Goal: Task Accomplishment & Management: Use online tool/utility

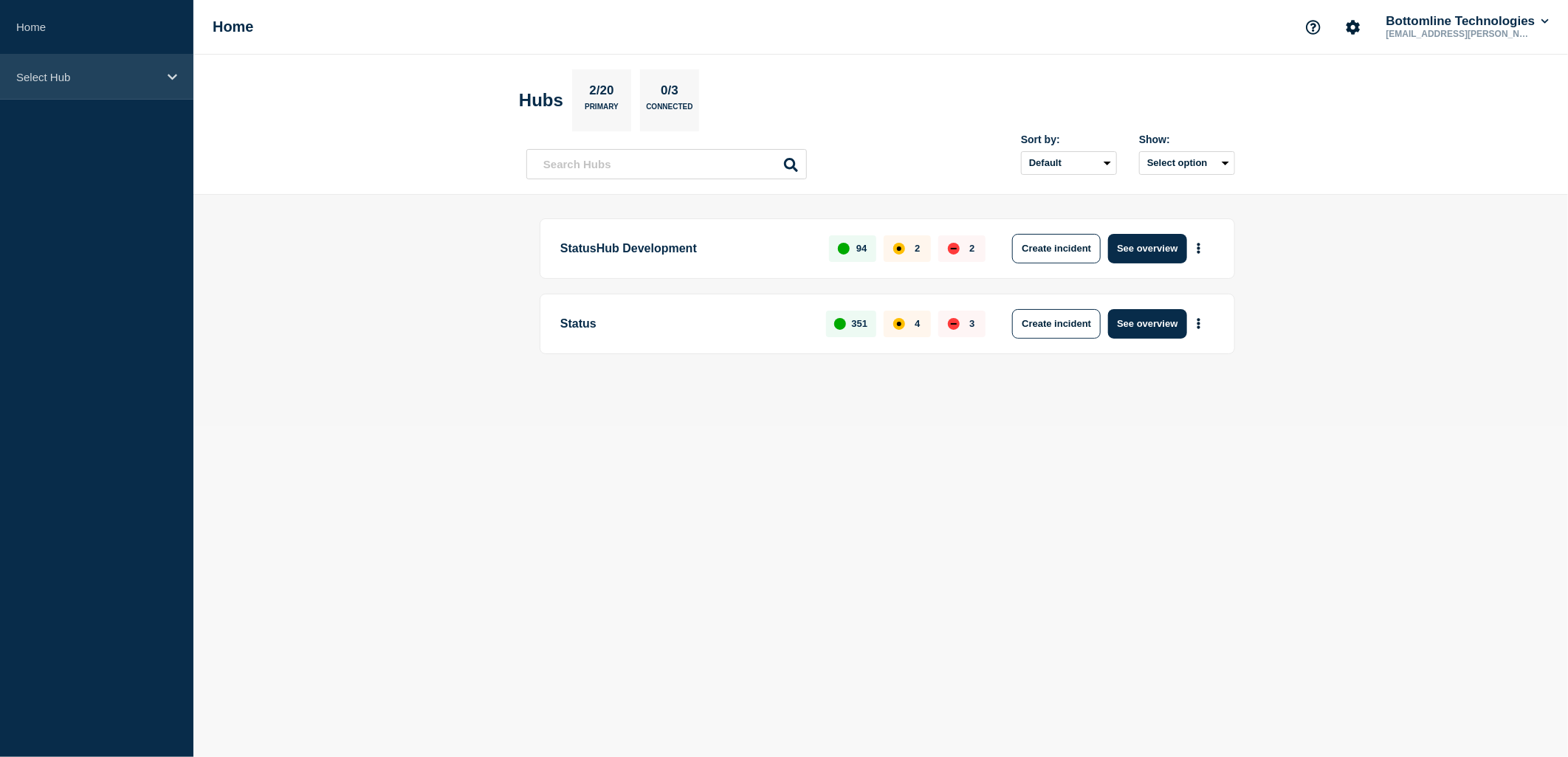
click at [155, 86] on div "Select Hub" at bounding box center [97, 77] width 194 height 45
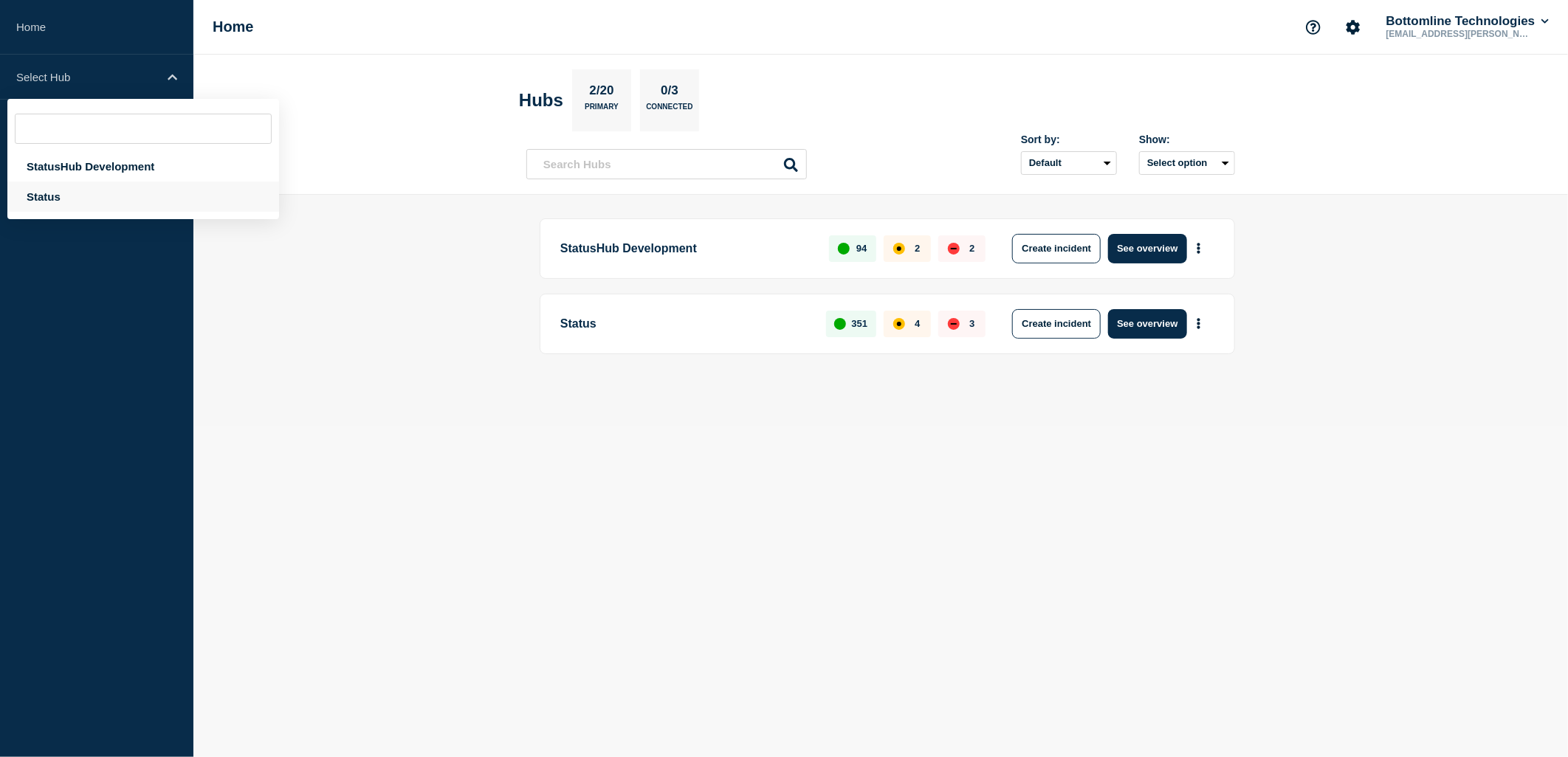
click at [79, 191] on div "Status" at bounding box center [143, 196] width 271 height 30
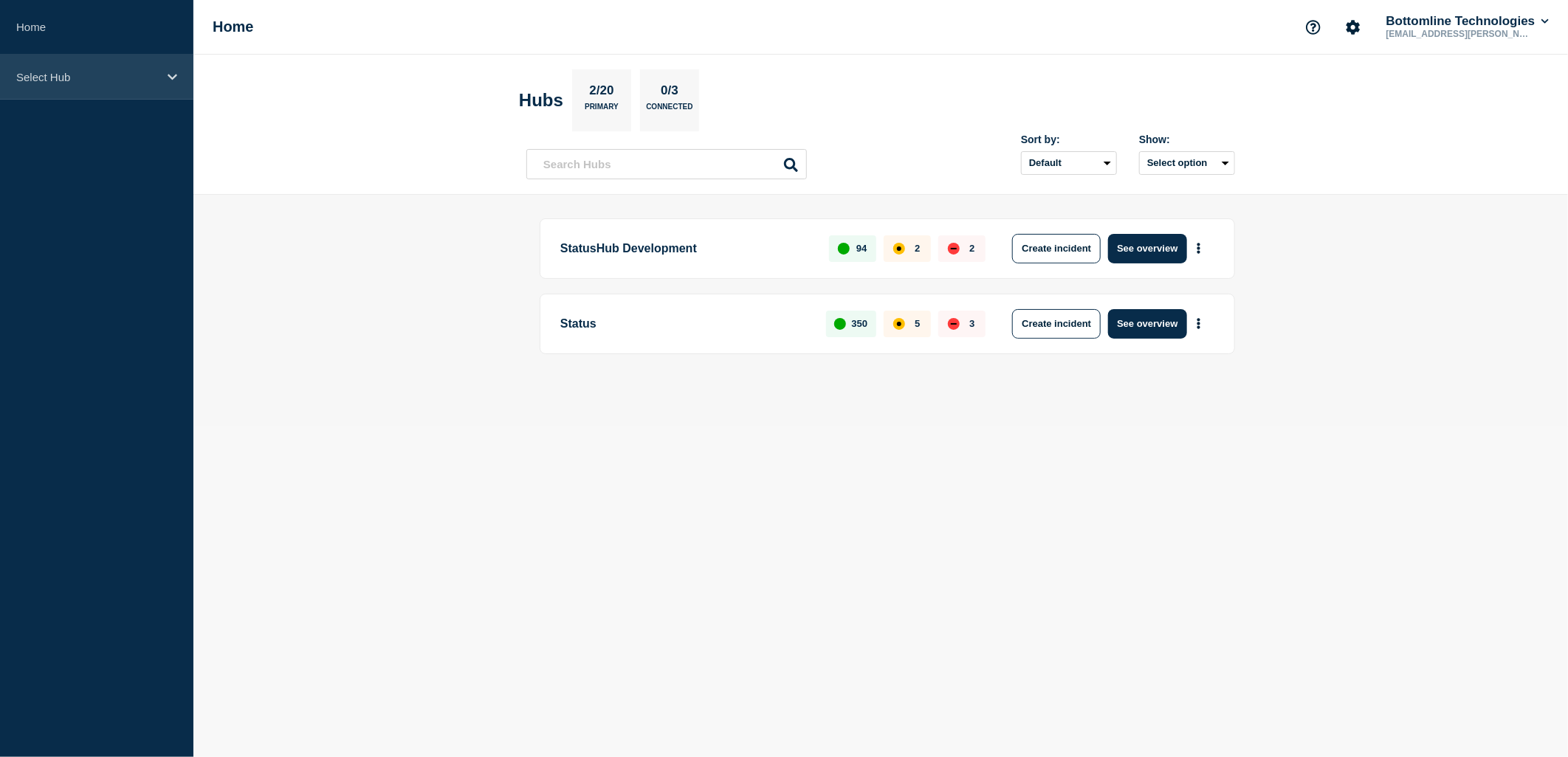
click at [129, 74] on p "Select Hub" at bounding box center [87, 77] width 142 height 12
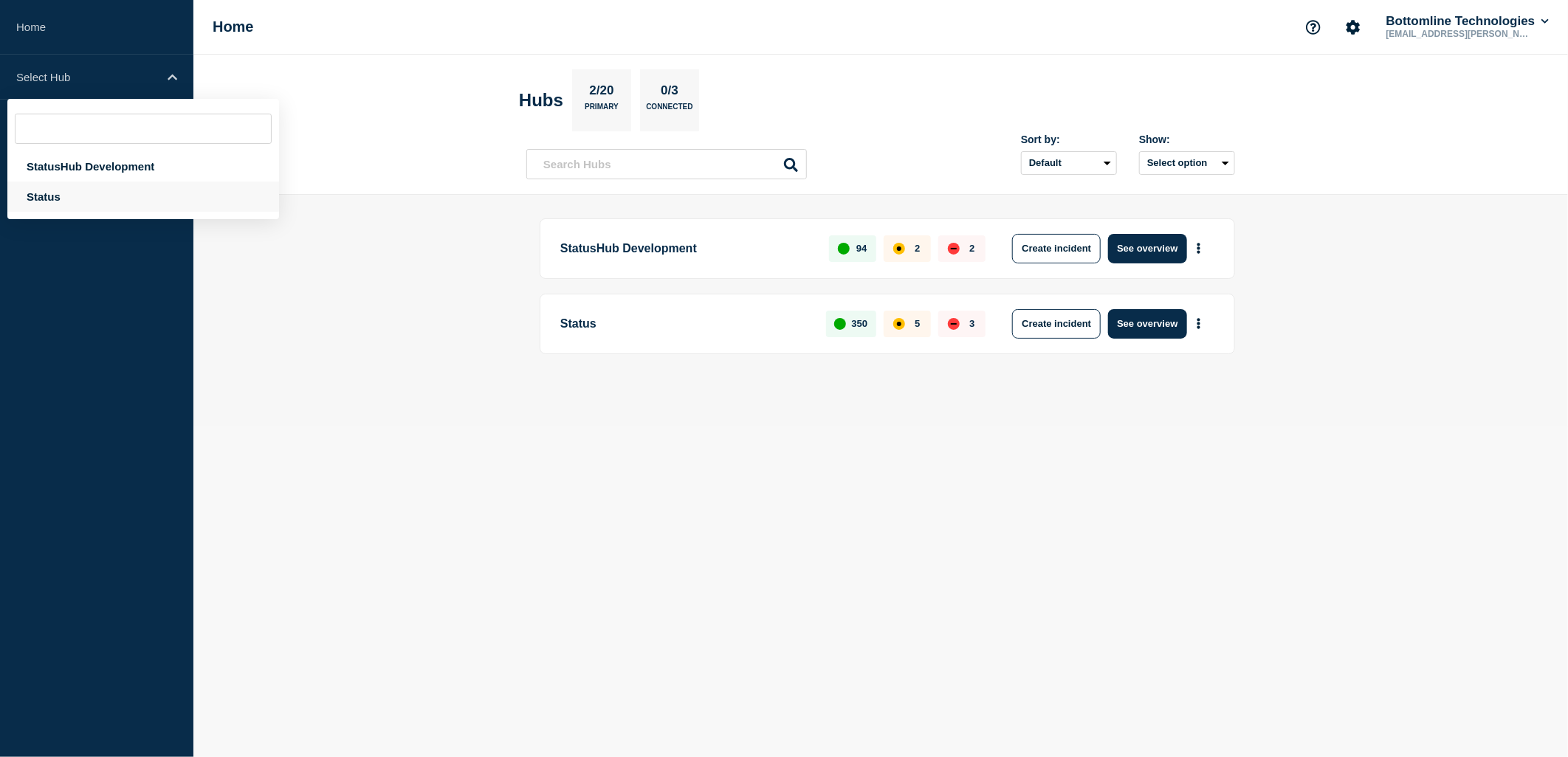
click at [64, 201] on div "Status" at bounding box center [143, 196] width 271 height 30
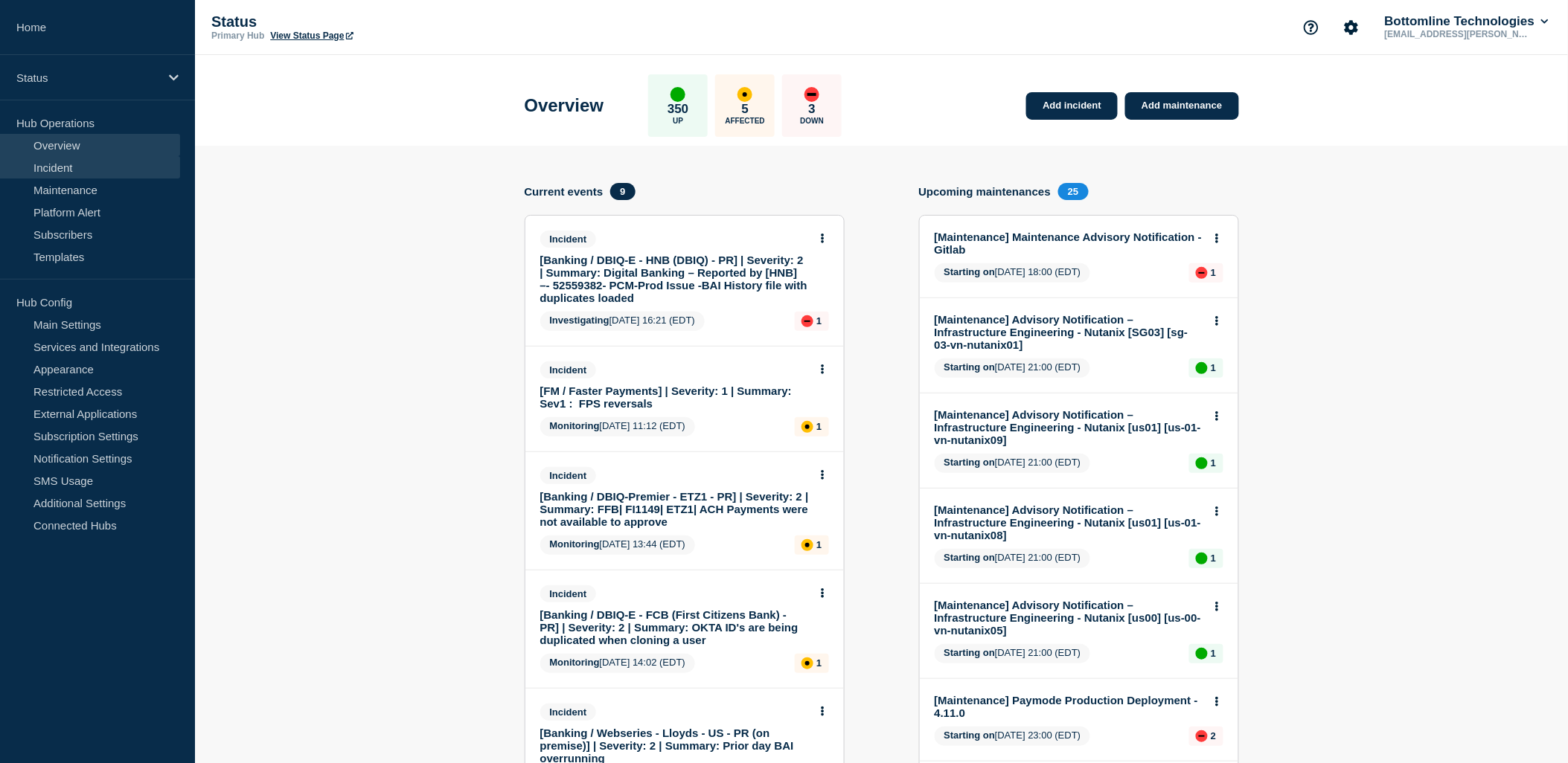
click at [70, 165] on link "Incident" at bounding box center [90, 167] width 180 height 23
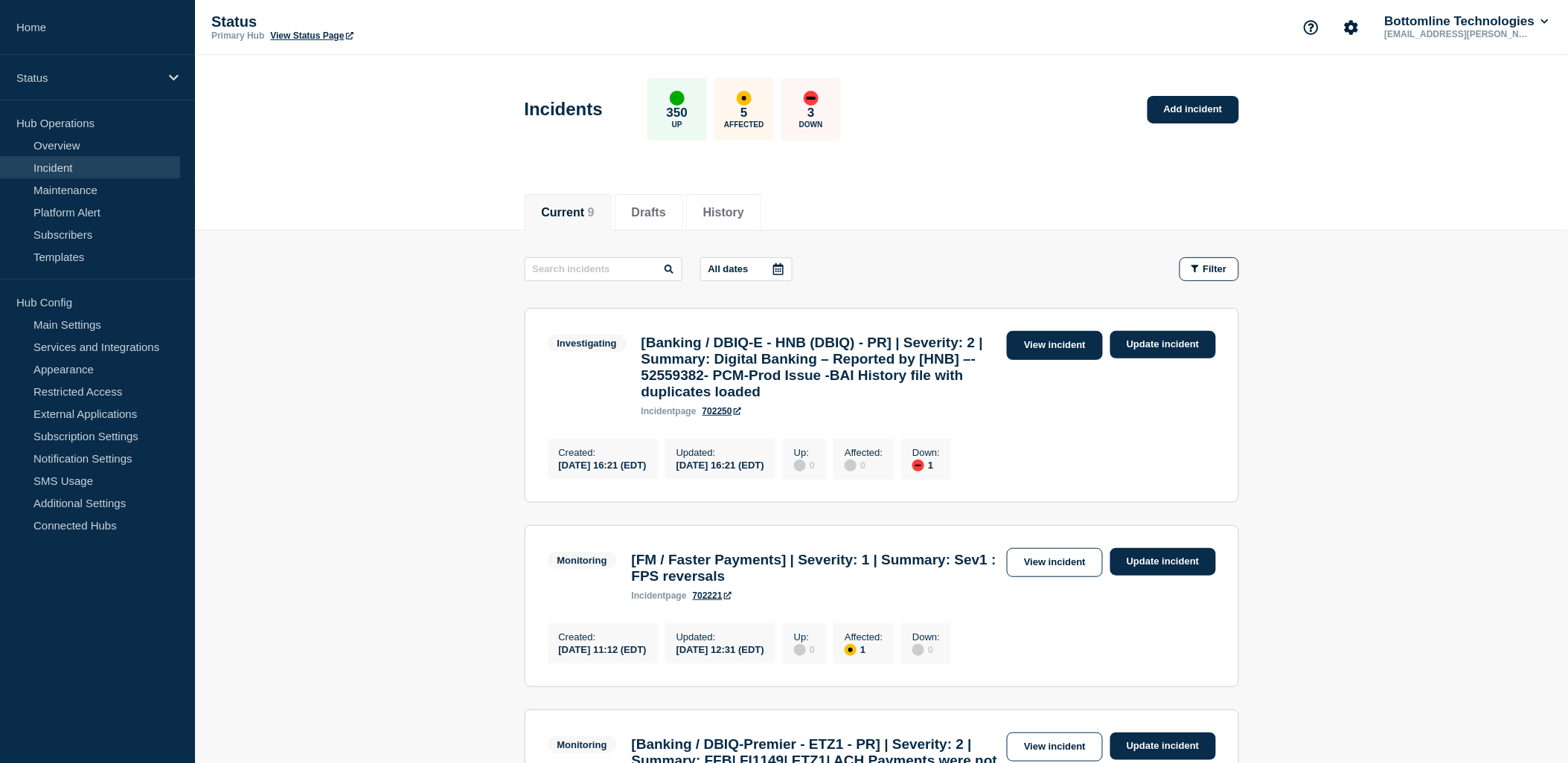
click at [1051, 345] on link "View incident" at bounding box center [1054, 345] width 96 height 29
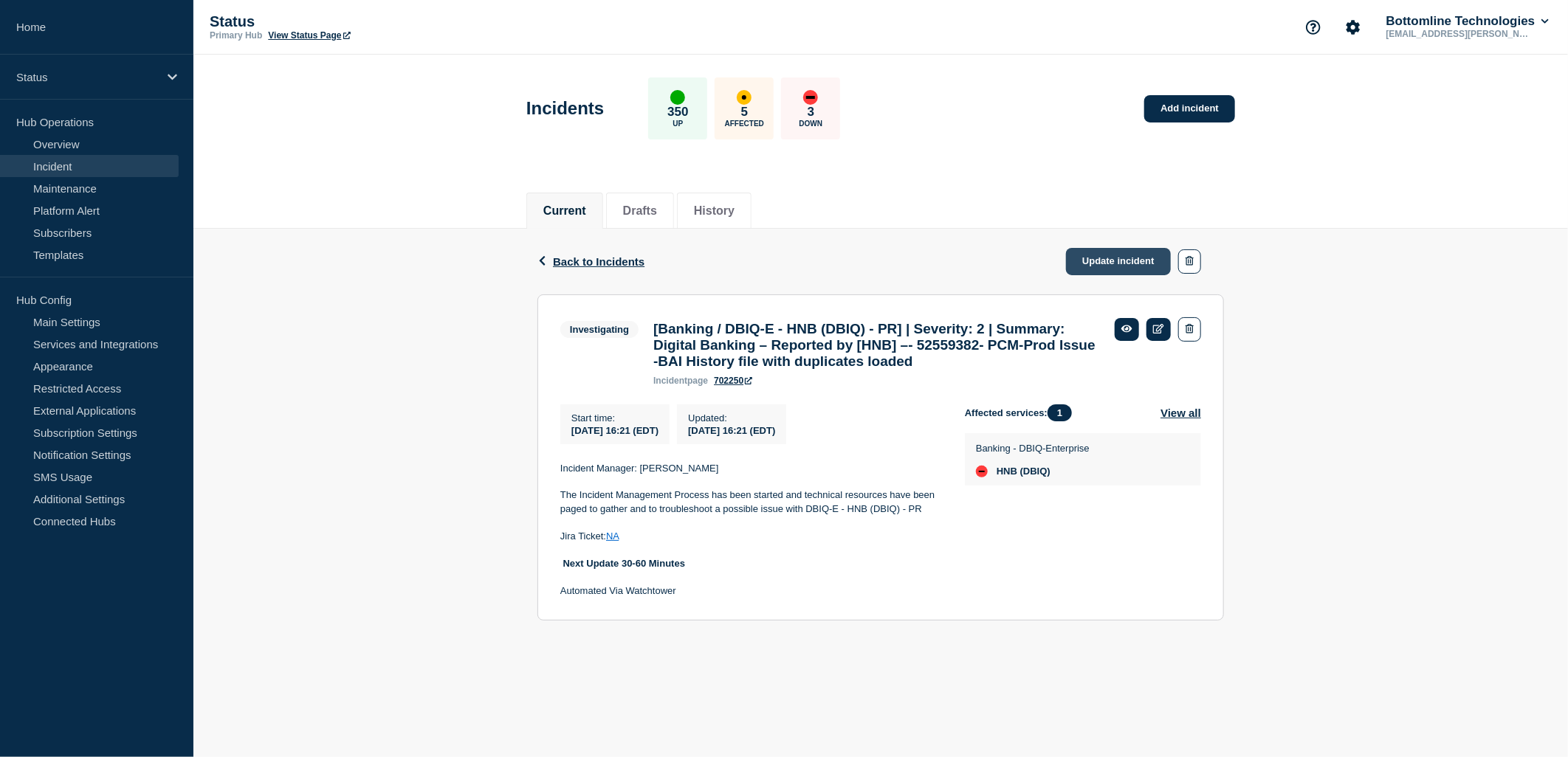
click at [1121, 256] on link "Update incident" at bounding box center [1118, 261] width 105 height 27
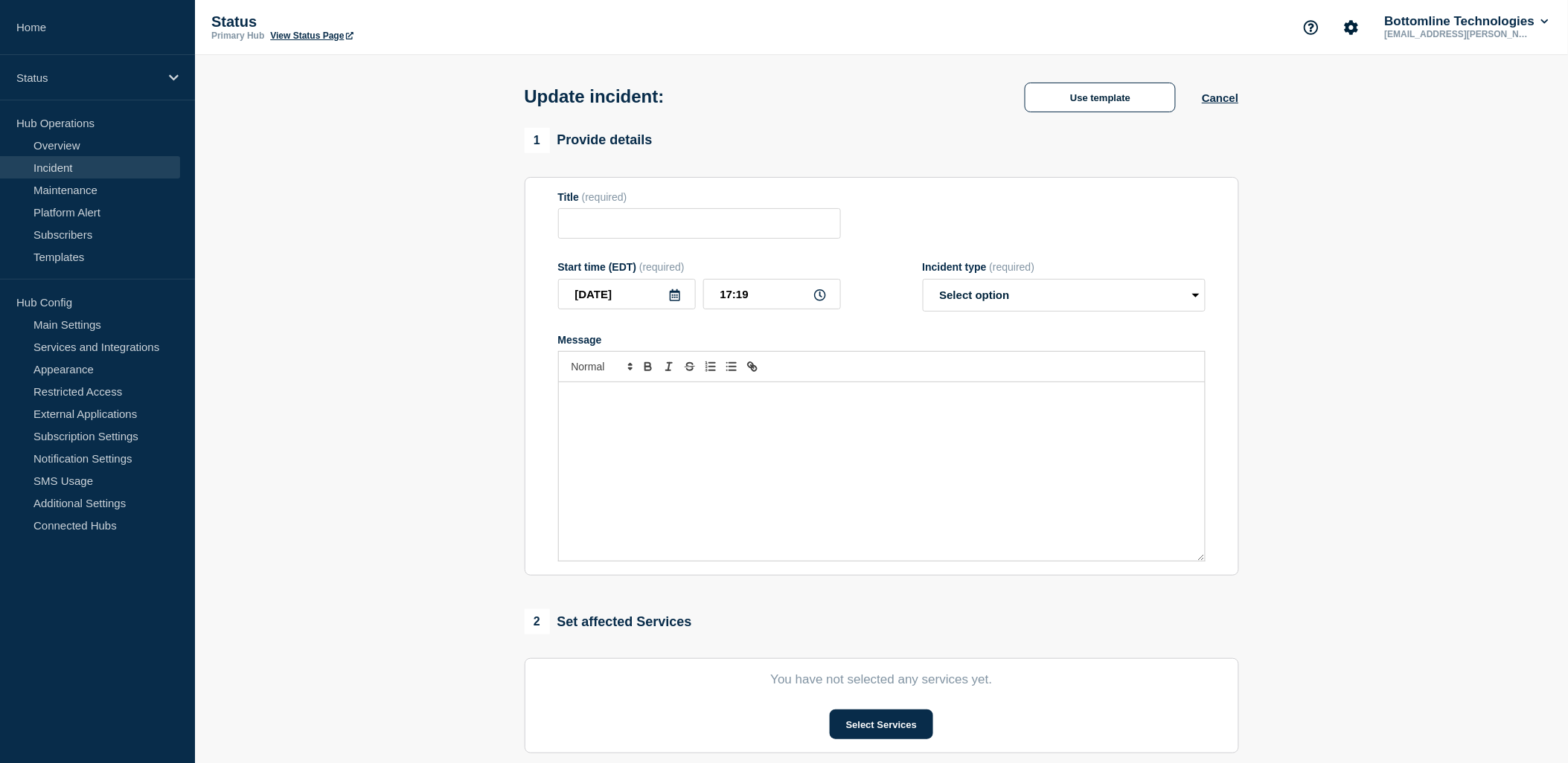
type input "[Banking / DBIQ-E - HNB (DBIQ) - PR] | Severity: 2 | Summary: Digital Banking –…"
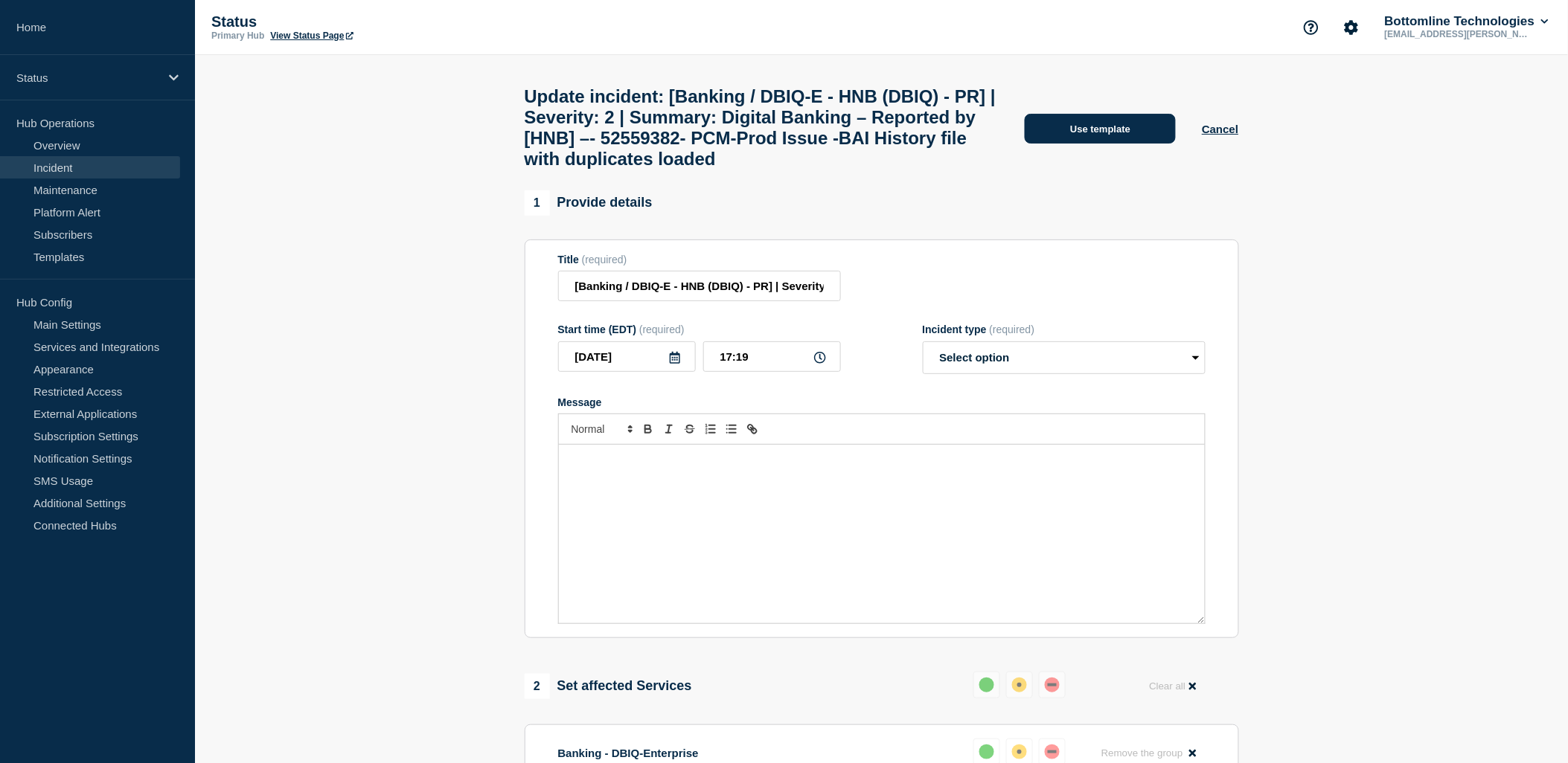
click at [1127, 137] on button "Use template" at bounding box center [1099, 129] width 151 height 30
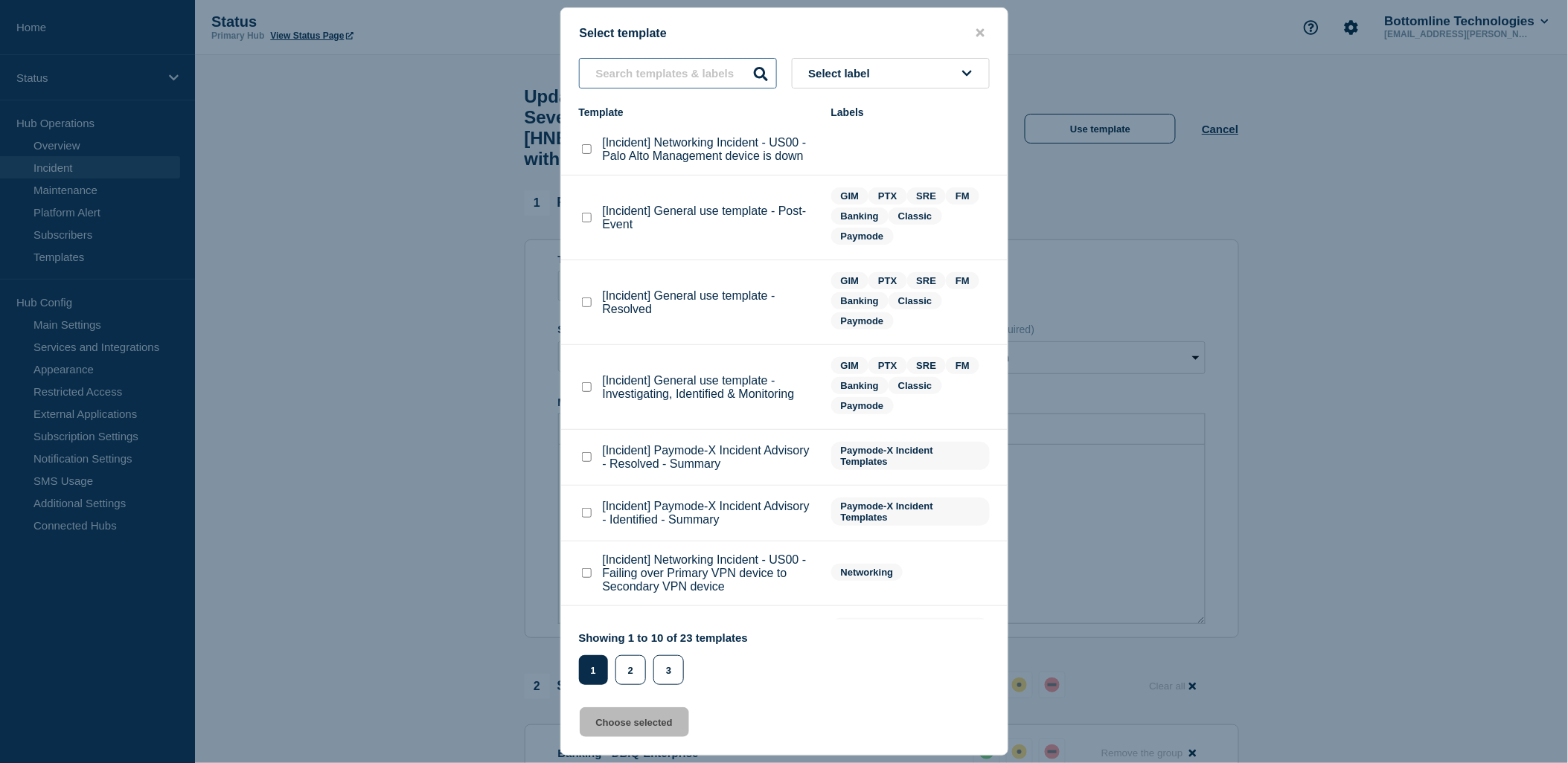
click at [681, 58] on input "text" at bounding box center [677, 73] width 198 height 30
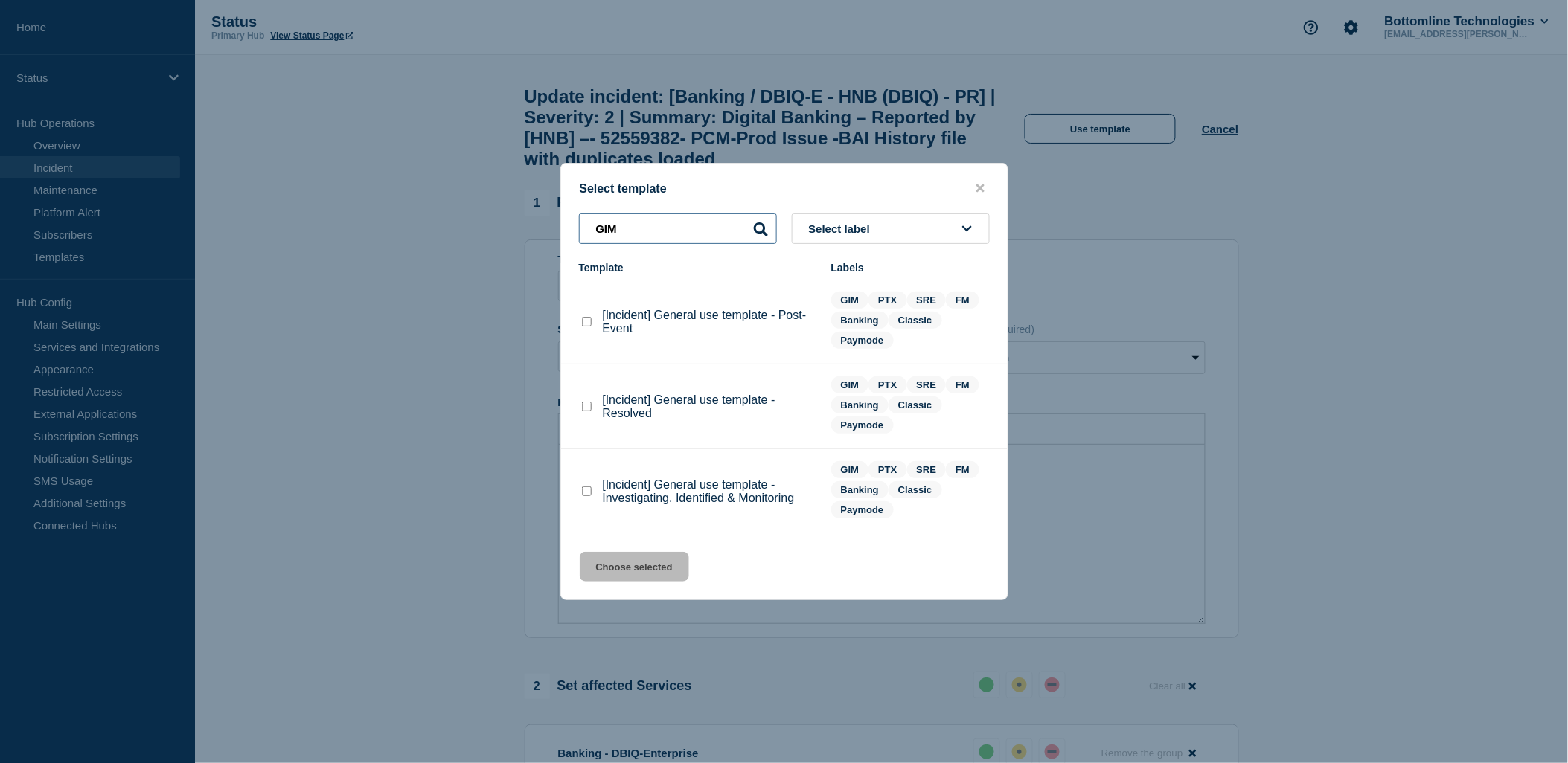
type input "GIM"
click at [583, 408] on checkbox"] "[Incident] General use template - Resolved checkbox" at bounding box center [587, 406] width 9 height 9
checkbox checkbox"] "true"
drag, startPoint x: 652, startPoint y: 572, endPoint x: 659, endPoint y: 568, distance: 8.1
click at [652, 572] on button "Choose selected" at bounding box center [634, 567] width 109 height 30
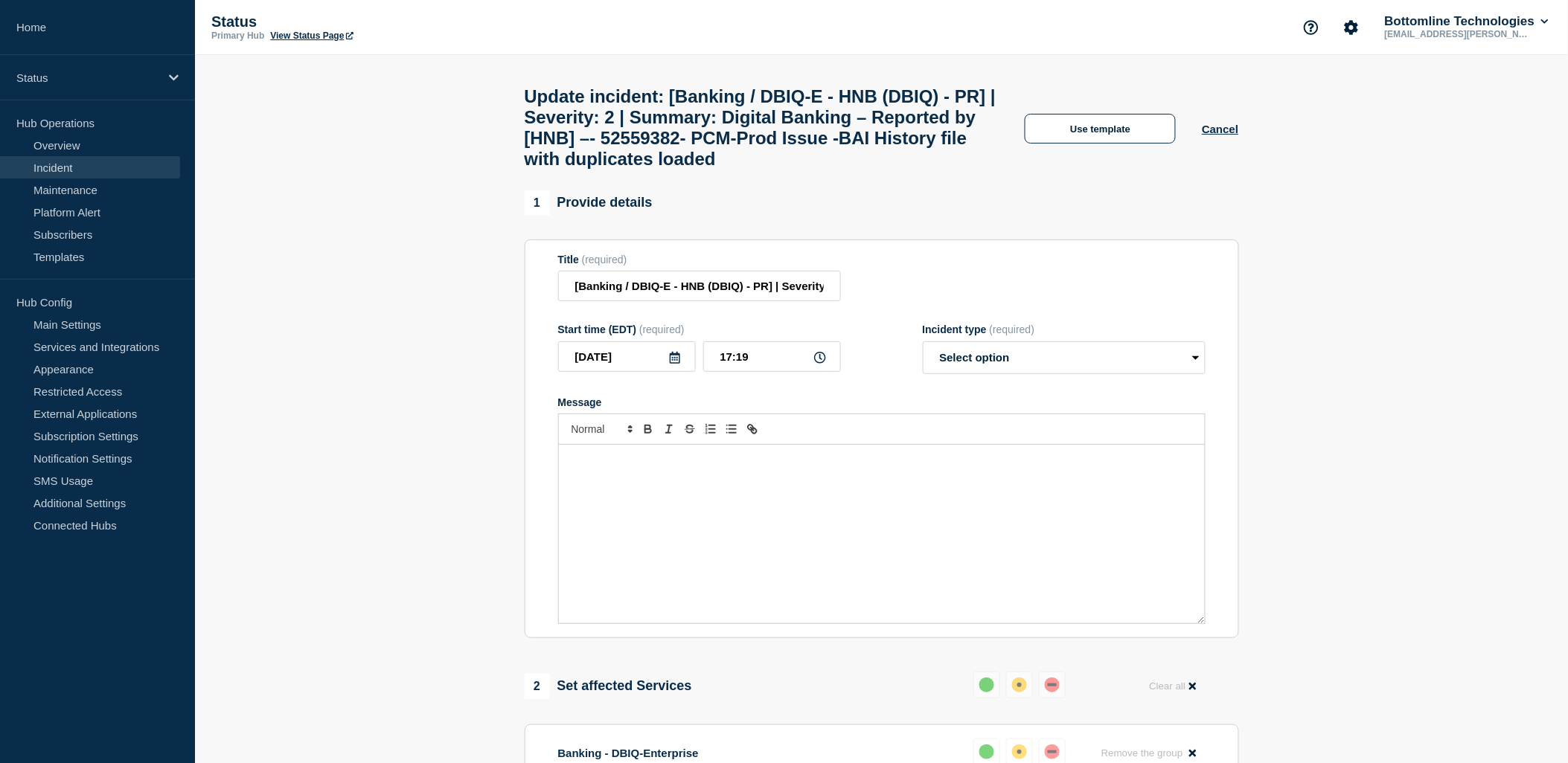
select select "resolved"
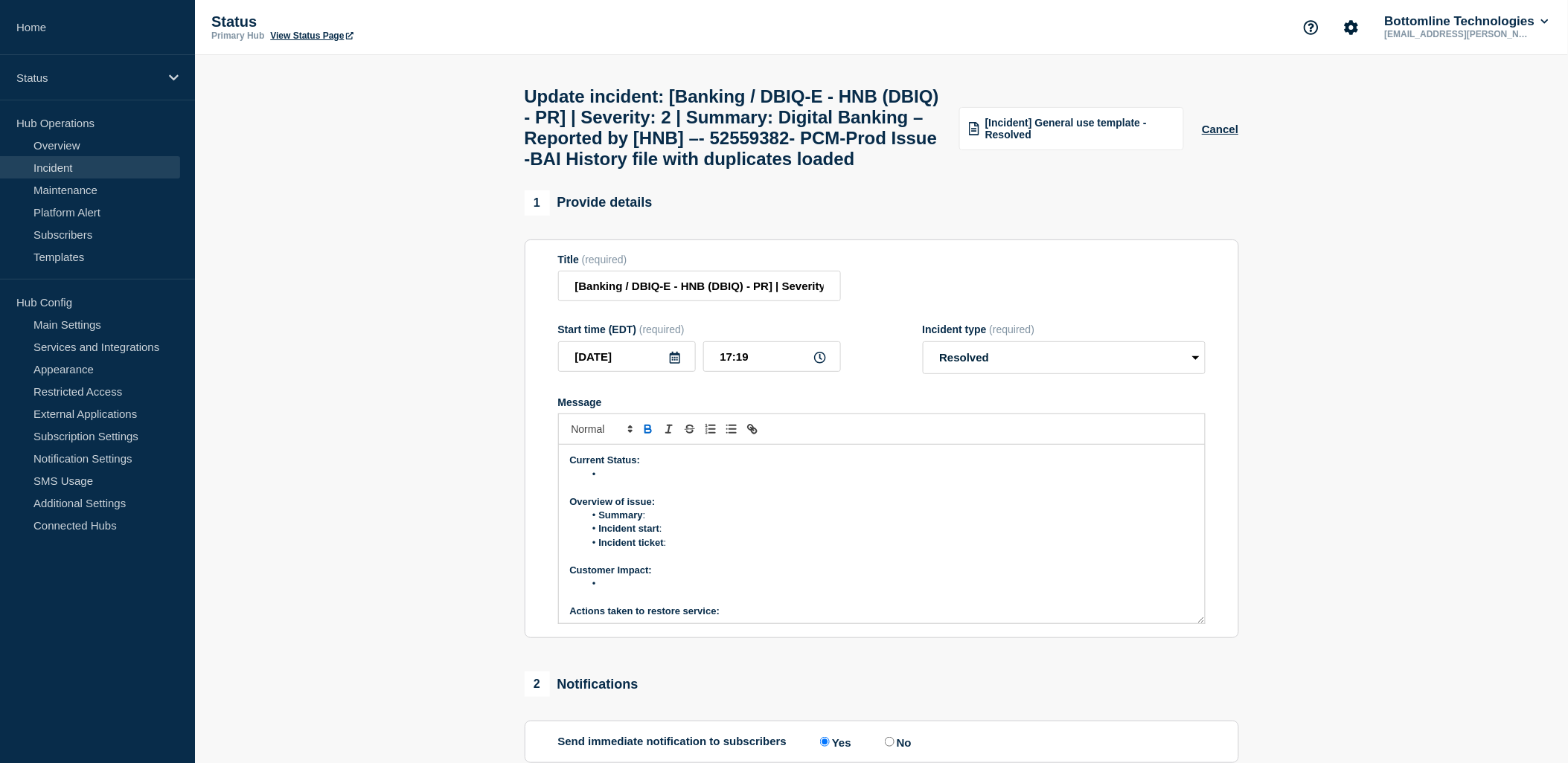
click at [615, 481] on li "Message" at bounding box center [889, 474] width 609 height 13
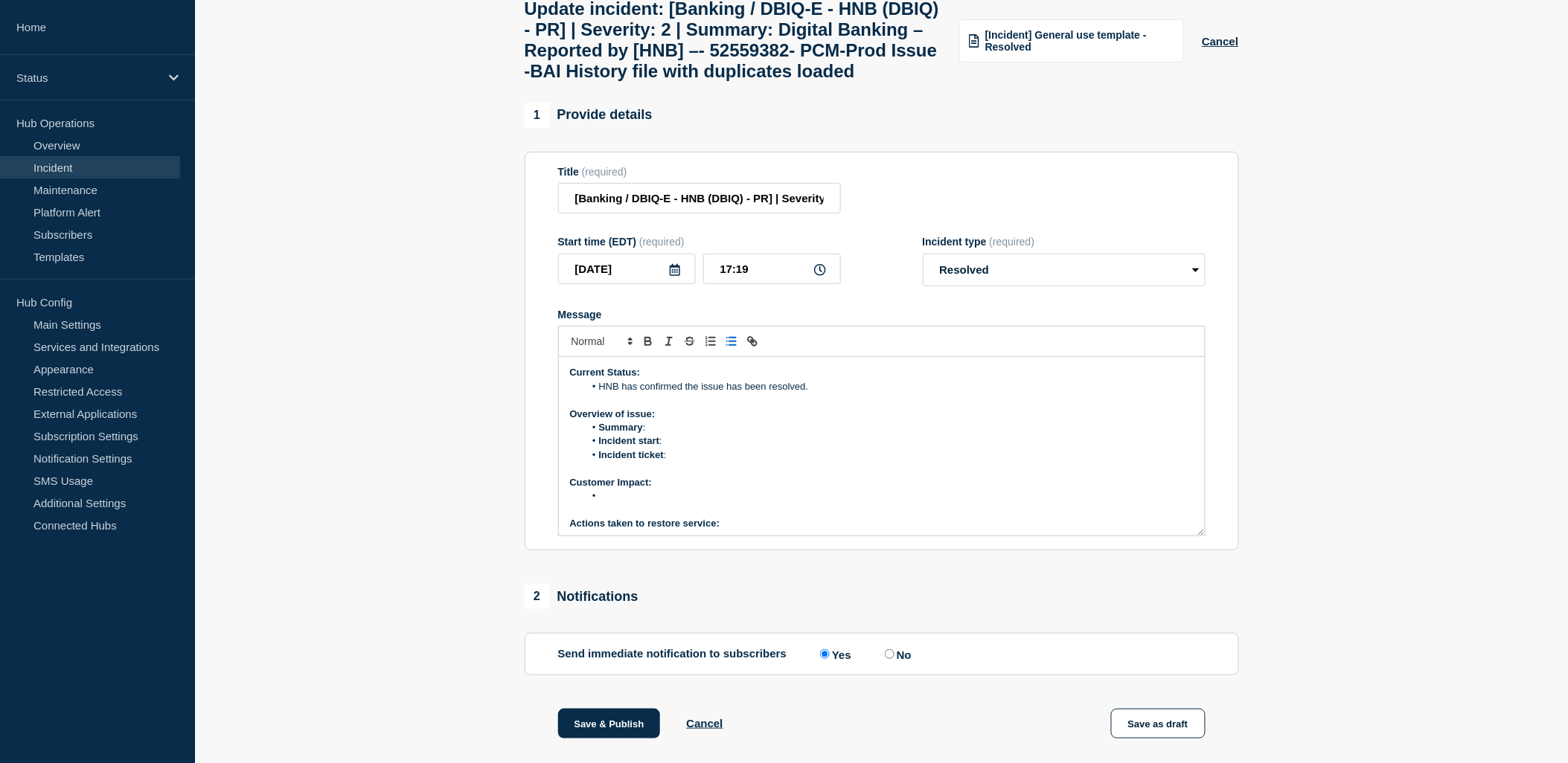
scroll to position [291, 0]
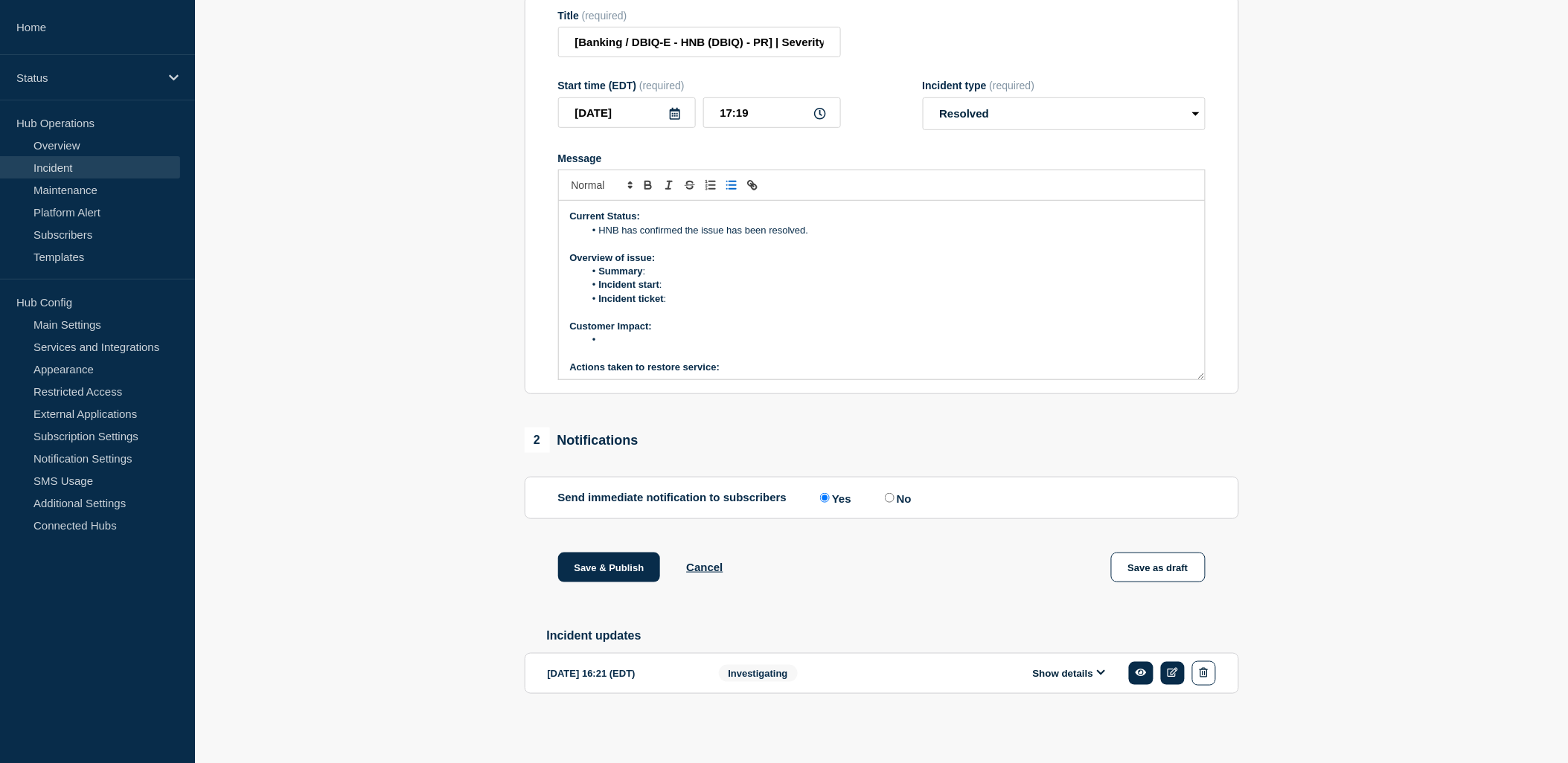
click at [674, 285] on li "Incident start :" at bounding box center [889, 284] width 609 height 13
click at [688, 294] on li "Incident ticket :" at bounding box center [889, 298] width 609 height 13
click at [626, 312] on li "Incident ticket : [WT-58189] Digital Banking – Reported by [HNB] –- 52559382- P…" at bounding box center [889, 305] width 609 height 27
click at [635, 343] on li "Message" at bounding box center [889, 340] width 609 height 13
click at [709, 340] on li "Multiple users are viewing duplicate records of their account balances and tran…" at bounding box center [889, 340] width 609 height 13
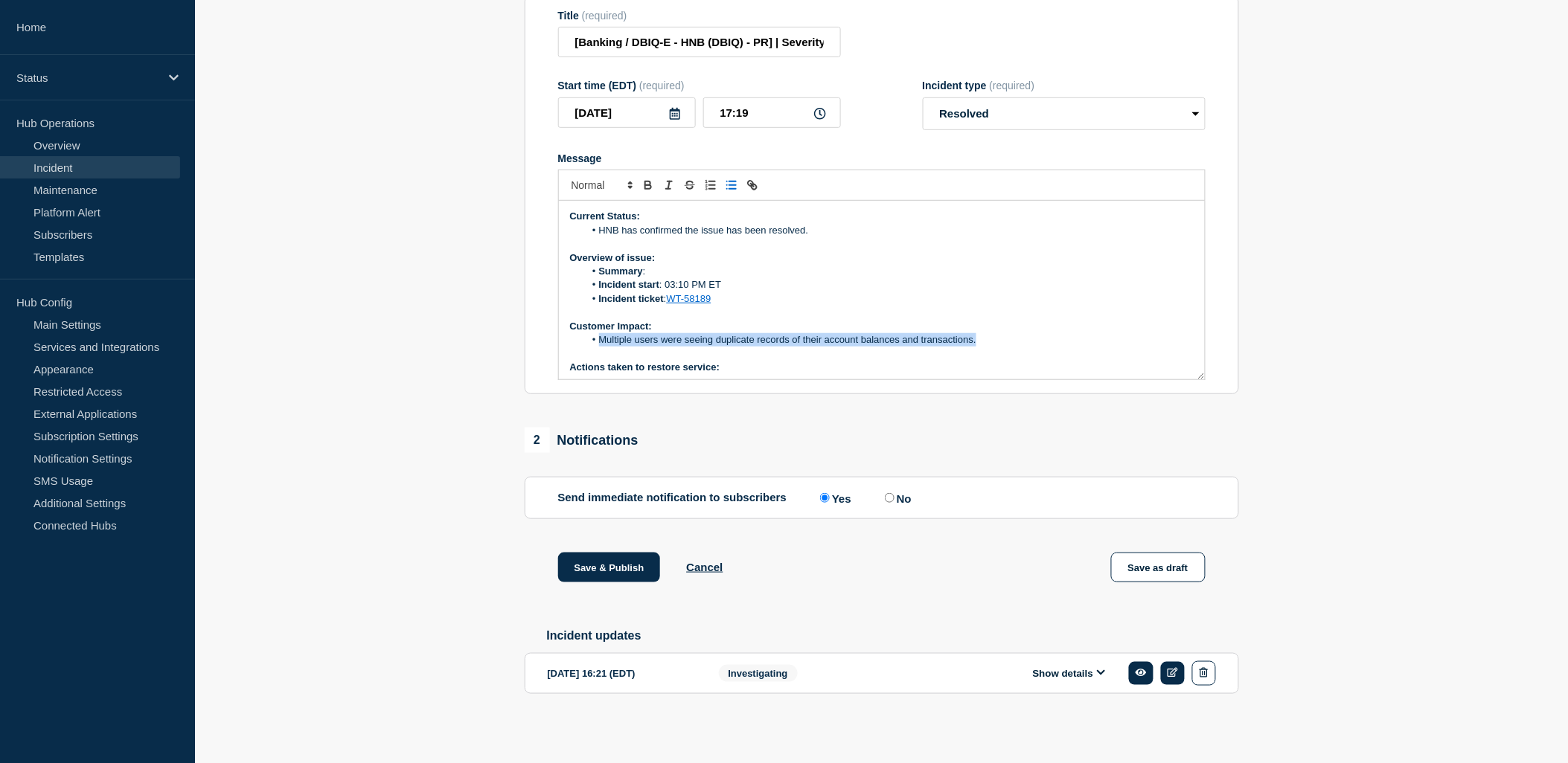
drag, startPoint x: 993, startPoint y: 343, endPoint x: 595, endPoint y: 335, distance: 398.1
click at [594, 333] on li "Multiple users were seeing duplicate records of their account balances and tran…" at bounding box center [889, 340] width 609 height 13
copy li "Multiple users were seeing duplicate records of their account balances and tran…"
click at [700, 340] on li "Multiple users were seeing duplicate records of their account balances and tran…" at bounding box center [889, 340] width 609 height 13
click at [705, 335] on li "Multiple users were seeing duplicate records of their account balances and tran…" at bounding box center [889, 340] width 609 height 13
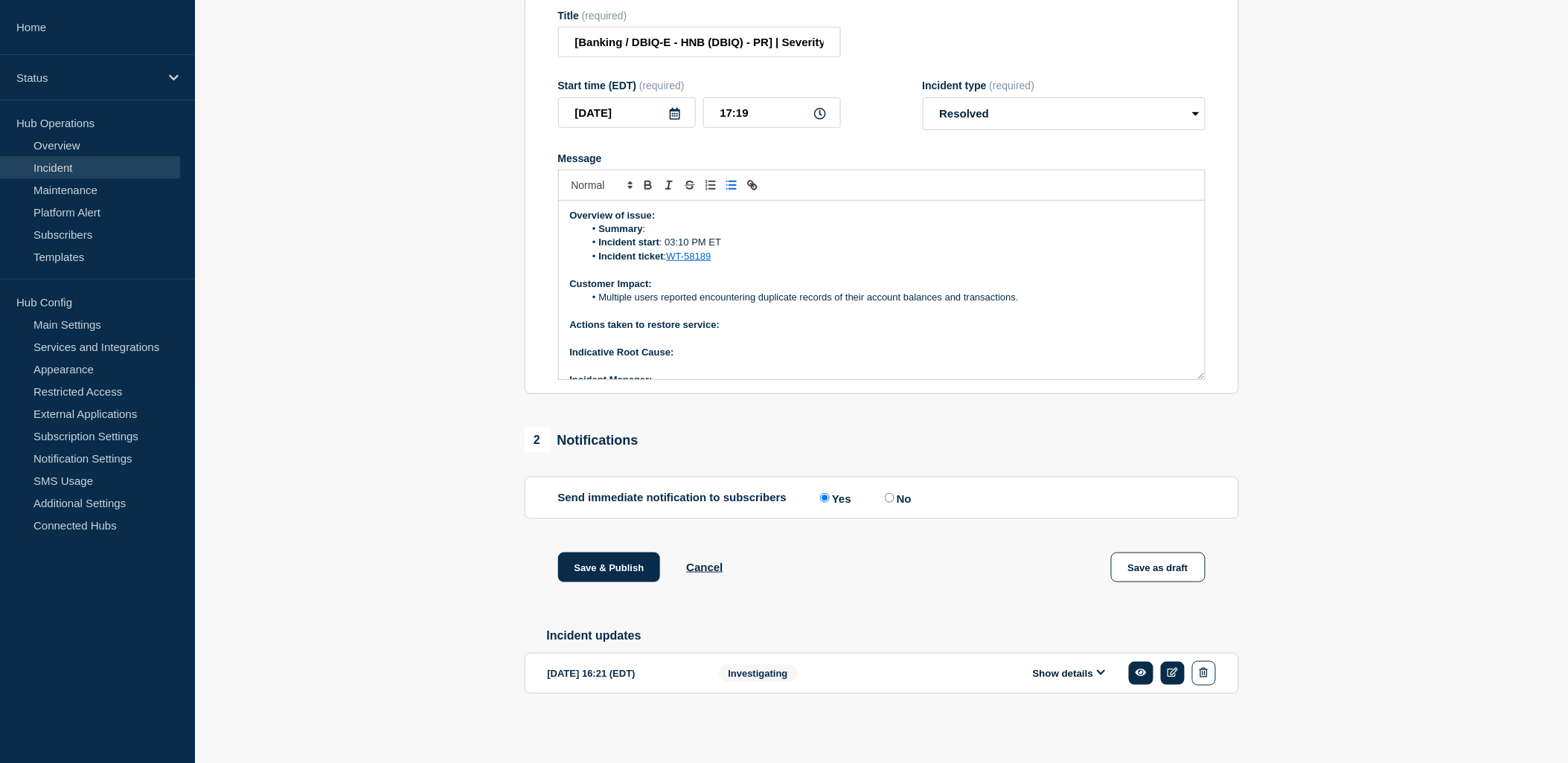
scroll to position [86, 0]
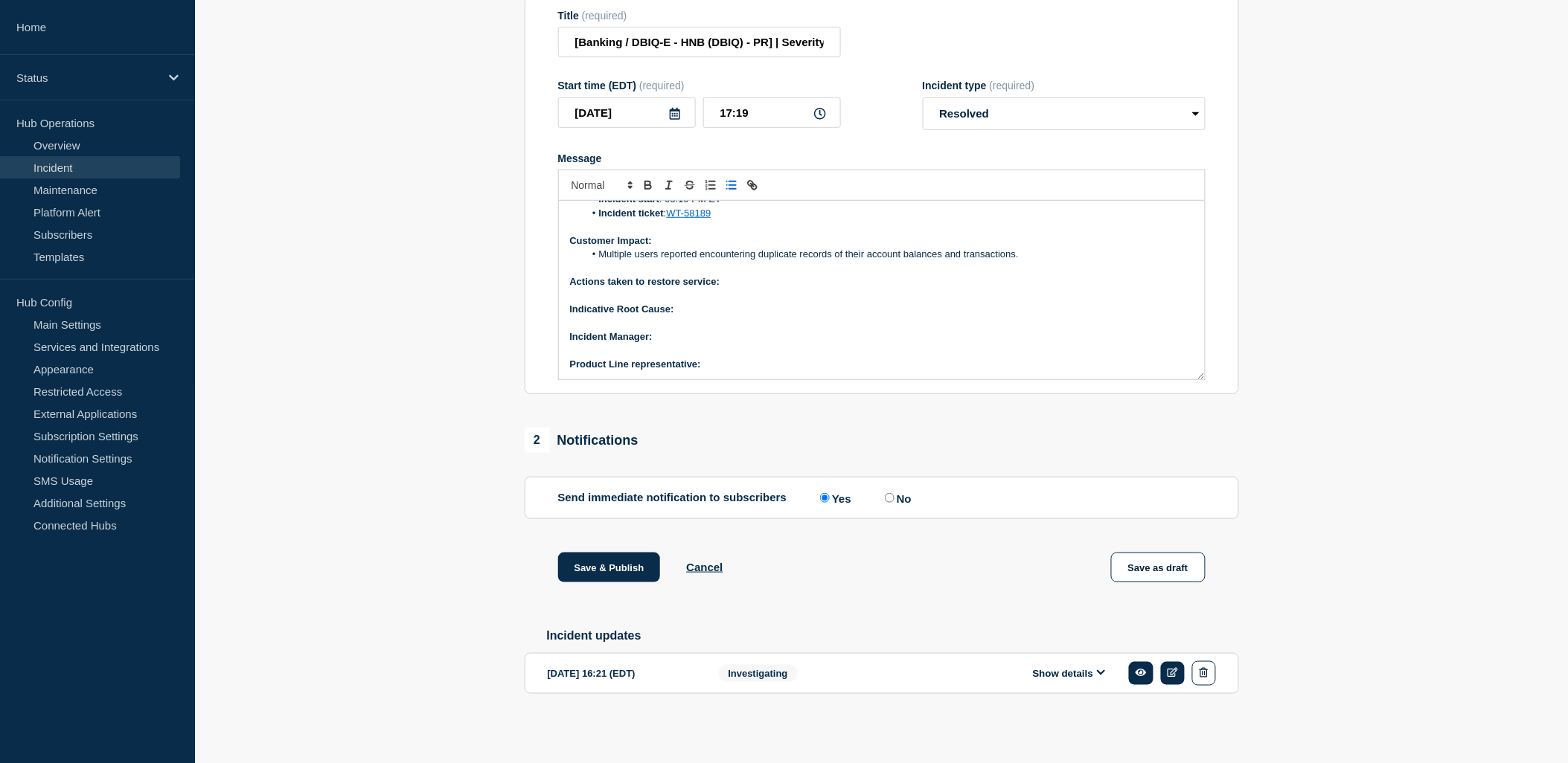
click at [742, 276] on p "Actions taken to restore service:" at bounding box center [881, 281] width 623 height 13
click at [732, 180] on icon "Toggle bulleted list" at bounding box center [731, 185] width 13 height 13
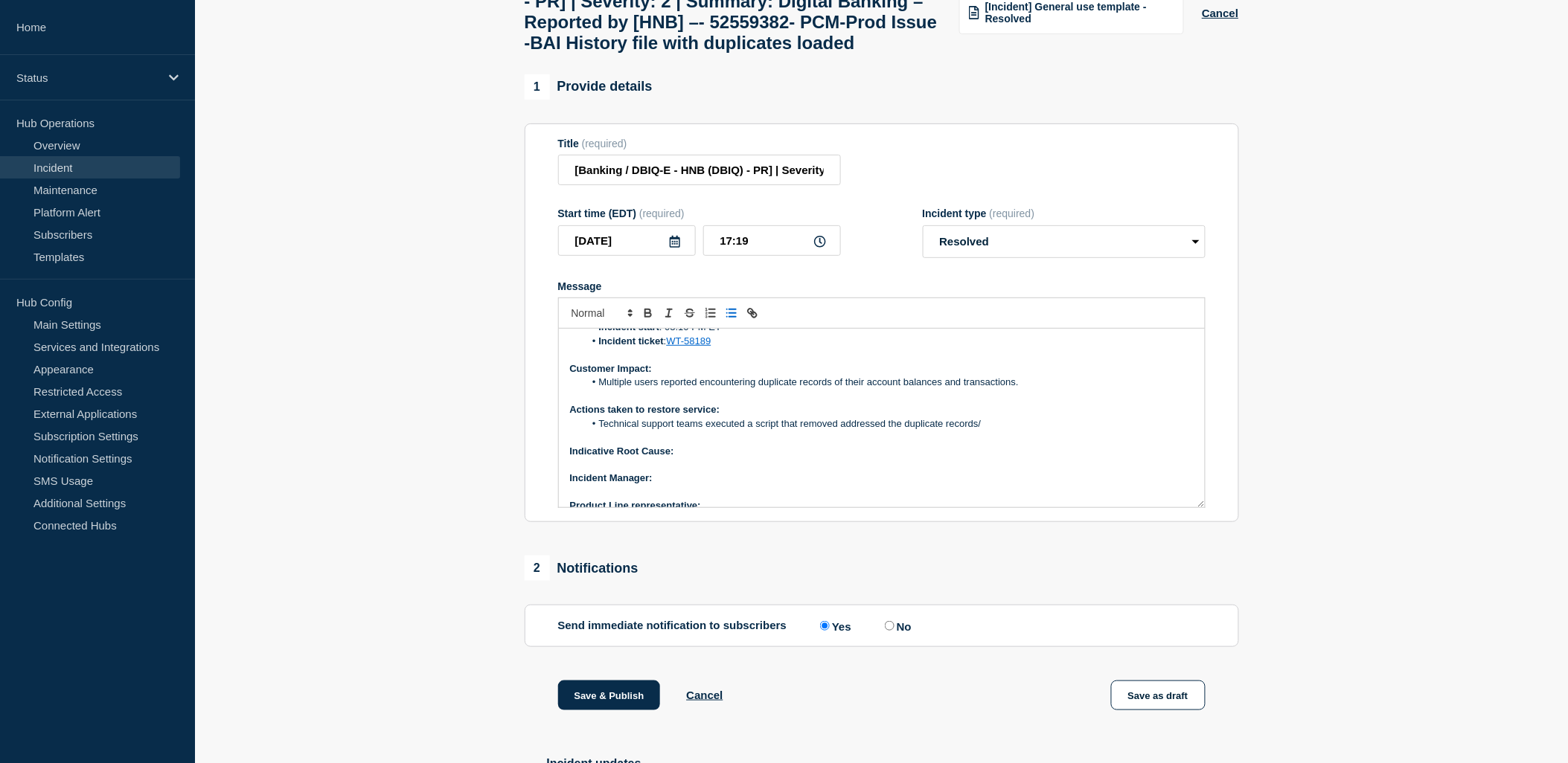
scroll to position [291, 0]
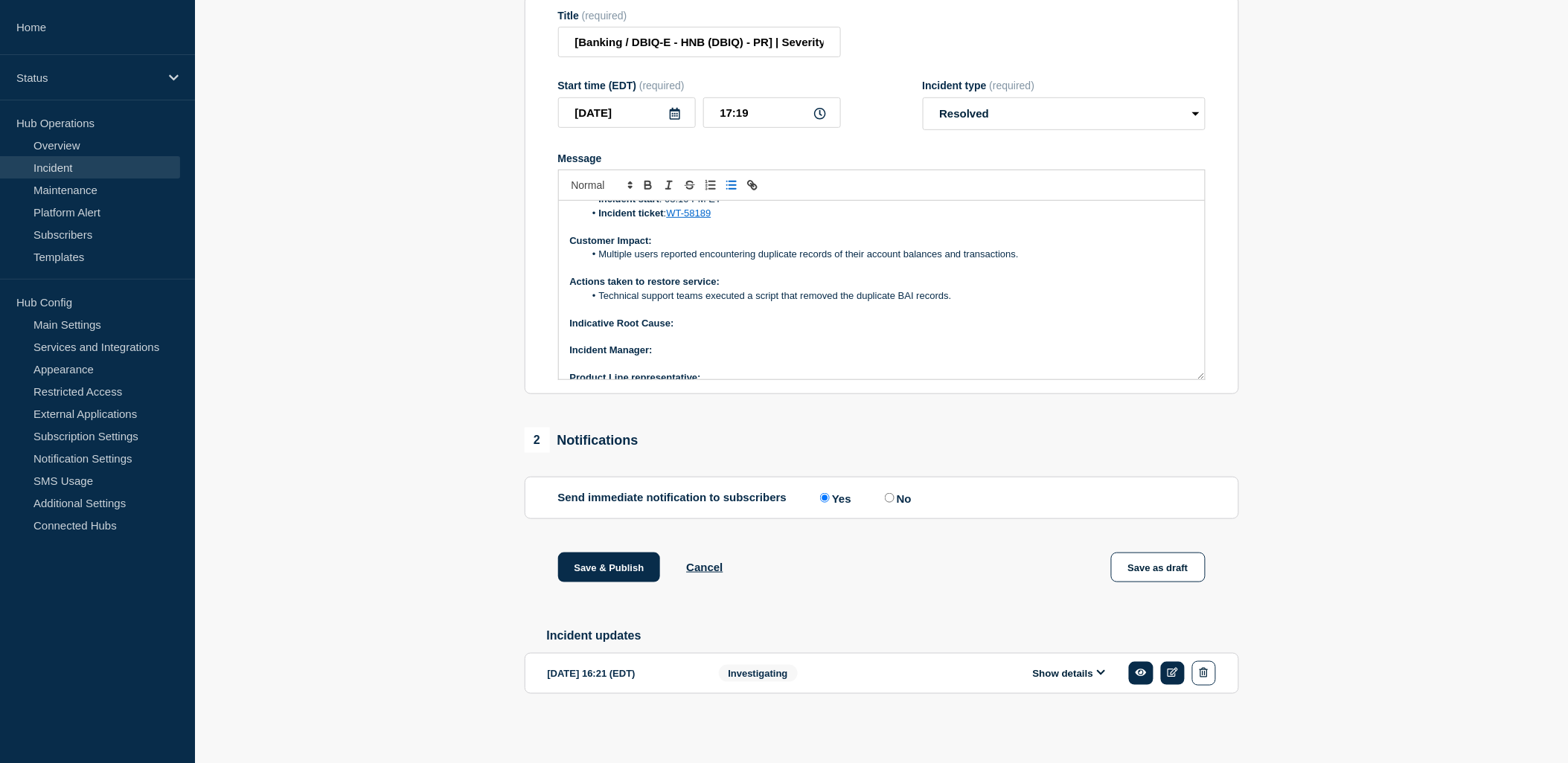
click at [695, 319] on p "Indicative Root Cause:" at bounding box center [881, 323] width 623 height 13
click at [642, 180] on icon "Toggle bold text" at bounding box center [648, 185] width 13 height 13
click at [666, 344] on p "﻿Incident Manager:" at bounding box center [881, 350] width 623 height 13
click at [646, 184] on icon "Toggle bold text" at bounding box center [648, 185] width 13 height 13
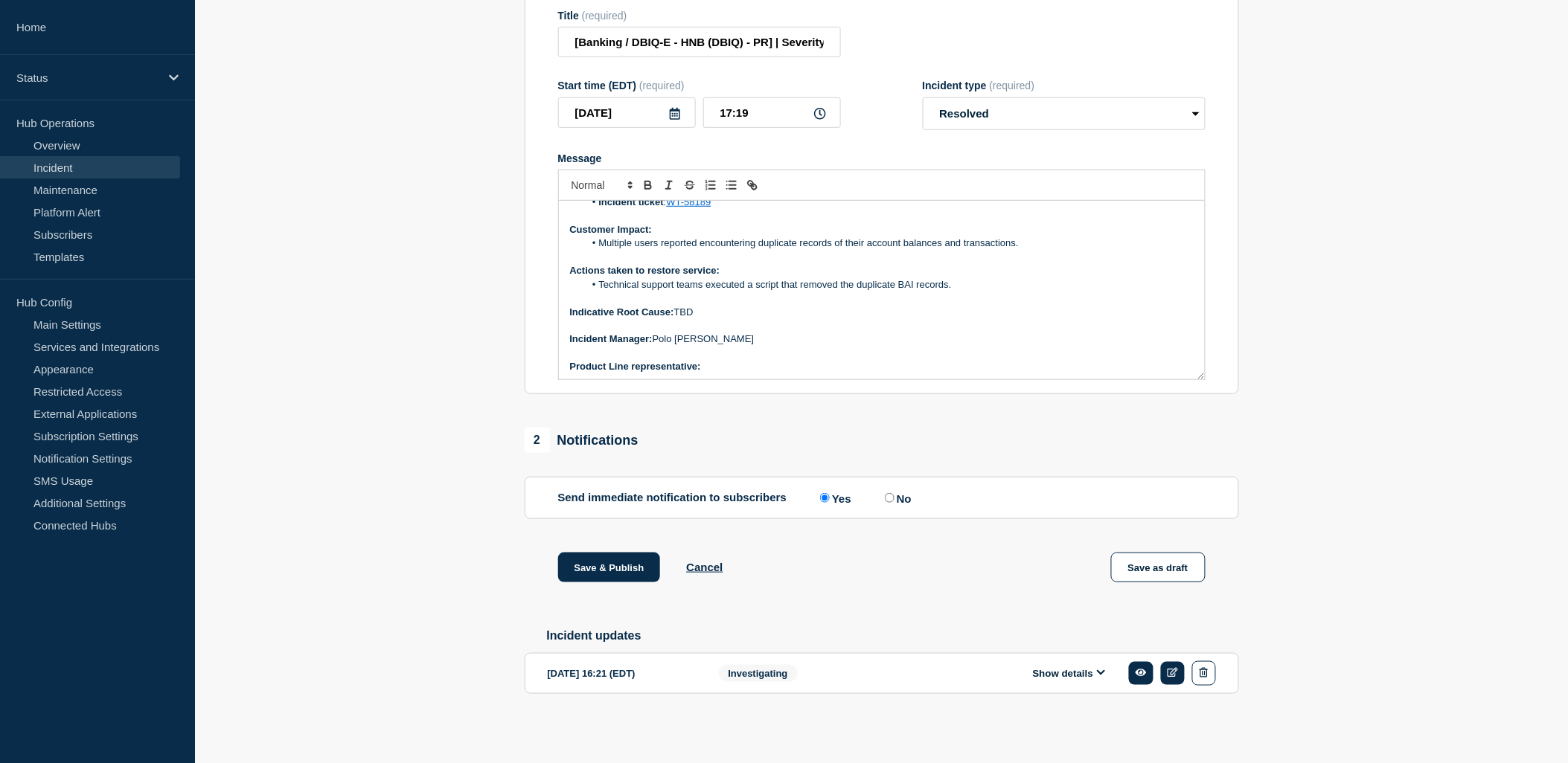
scroll to position [100, 0]
click at [730, 361] on p "Product Line representative:" at bounding box center [881, 363] width 623 height 13
click at [643, 171] on div at bounding box center [881, 185] width 648 height 31
click at [642, 179] on icon "Toggle bold text" at bounding box center [648, 185] width 13 height 13
drag, startPoint x: 700, startPoint y: 363, endPoint x: 754, endPoint y: 355, distance: 54.6
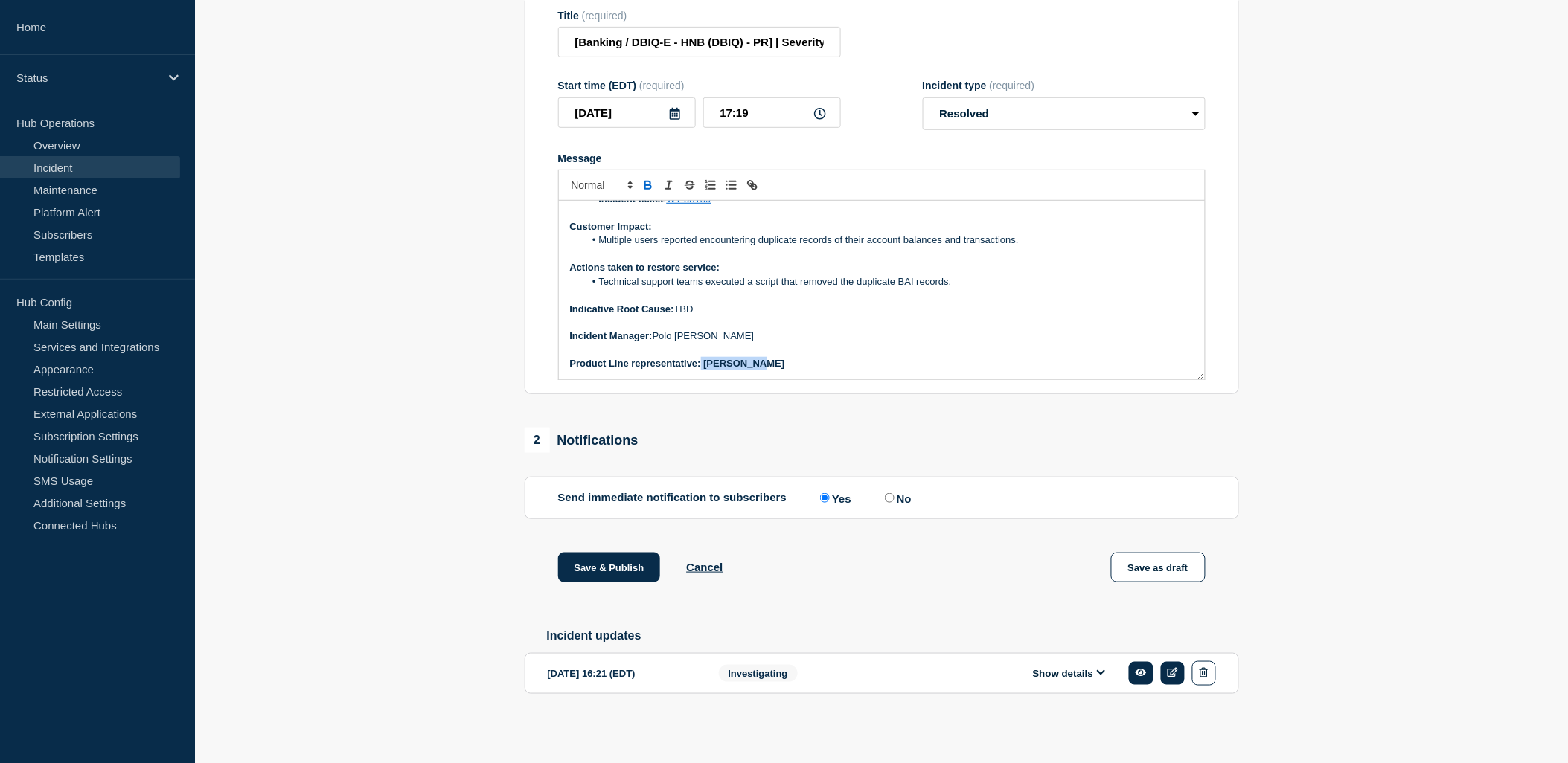
click at [754, 357] on p "Product Line representative: [PERSON_NAME]" at bounding box center [881, 363] width 623 height 13
click at [648, 180] on icon "Toggle bold text" at bounding box center [648, 185] width 13 height 13
click at [872, 336] on p "﻿Incident Manager: [PERSON_NAME]" at bounding box center [881, 336] width 623 height 13
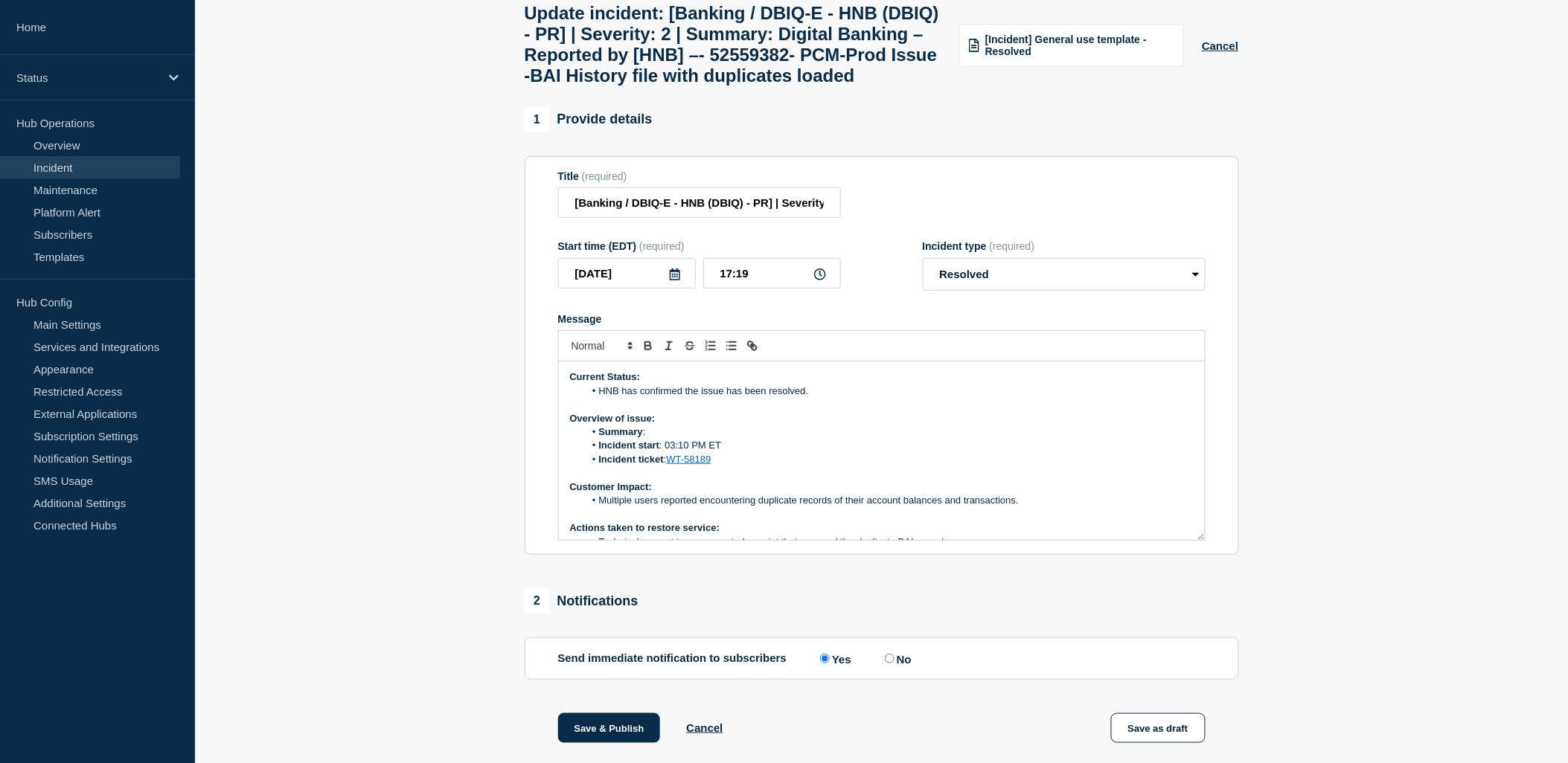
scroll to position [0, 0]
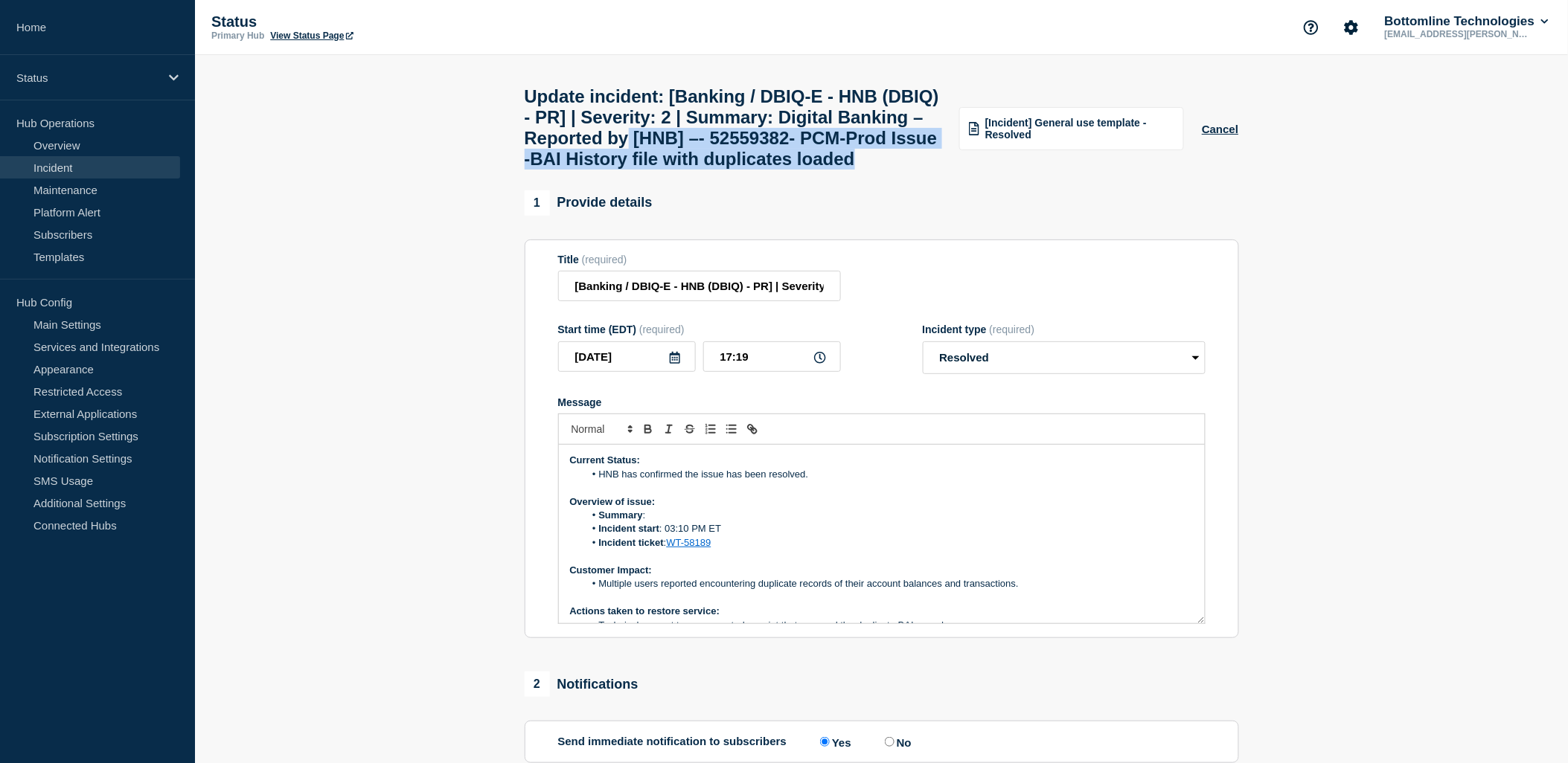
drag, startPoint x: 813, startPoint y: 153, endPoint x: 867, endPoint y: 196, distance: 69.0
click at [867, 169] on h1 "Update incident: [Banking / DBIQ-E - HNB (DBIQ) - PR] | Severity: 2 | Summary: …" at bounding box center [733, 127] width 417 height 84
copy h1 "[HNB] –- 52559382- PCM-Prod Issue -BAI History file with duplicates loaded"
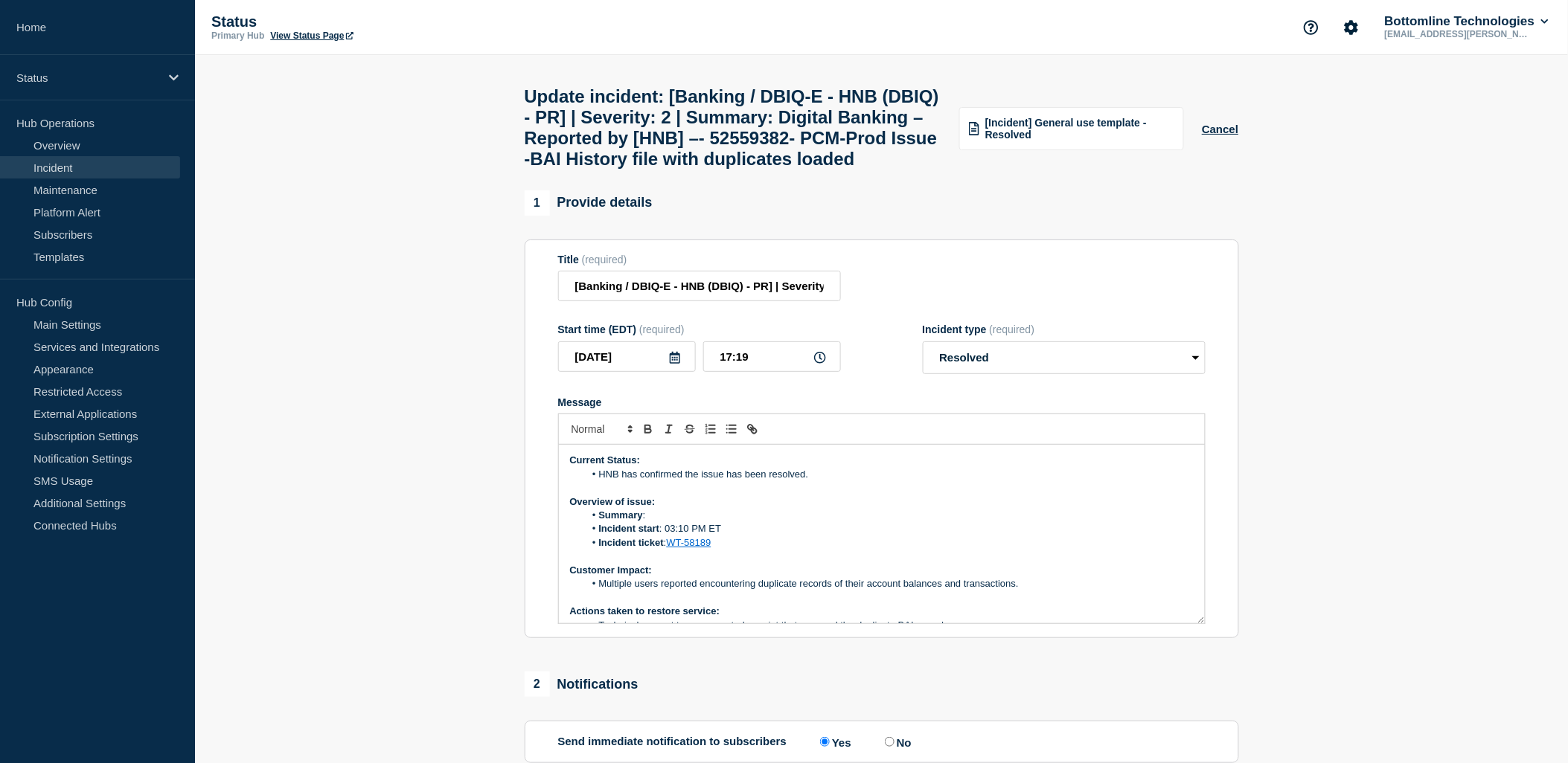
click at [655, 522] on li "Summary :" at bounding box center [889, 515] width 609 height 13
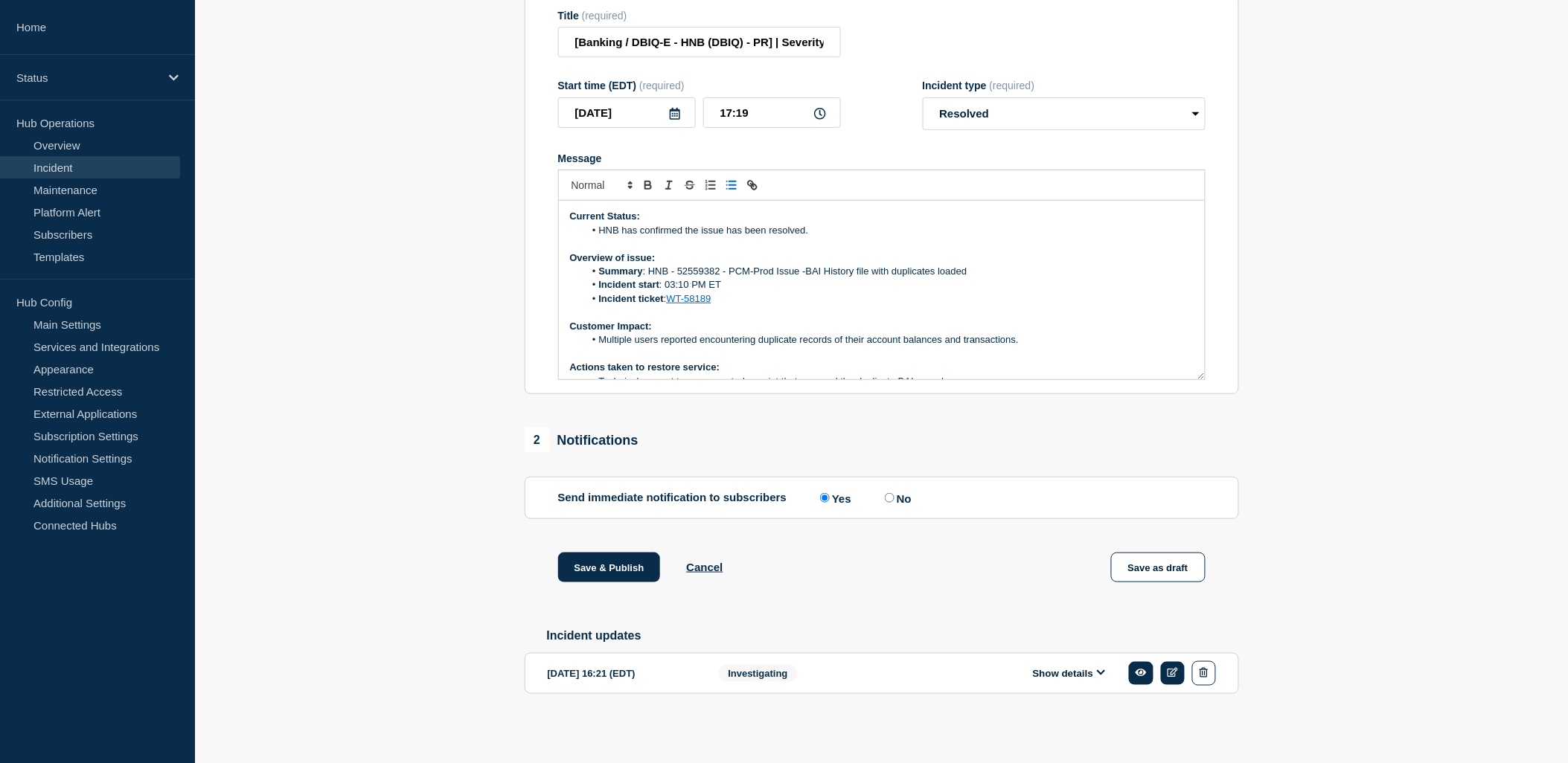
click at [635, 226] on li "HNB has confirmed the issue has been resolved." at bounding box center [889, 230] width 609 height 13
click at [643, 226] on li "HNB has confirmed the issue has been resolved." at bounding box center [889, 230] width 609 height 13
click at [1063, 294] on li "Incident ticket : WT-58189" at bounding box center [889, 298] width 609 height 13
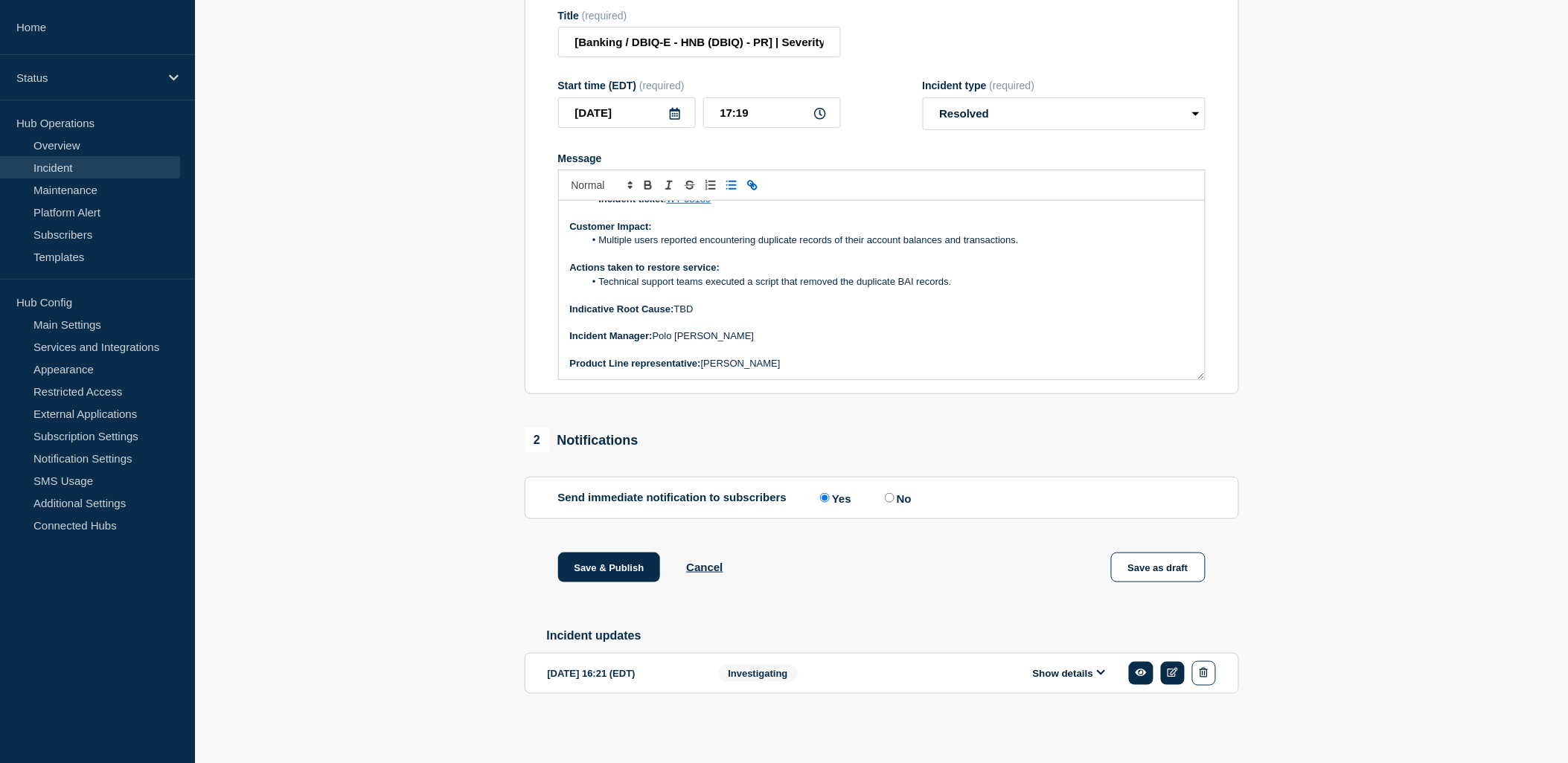
scroll to position [291, 0]
click at [617, 558] on button "Save & Publish" at bounding box center [609, 568] width 102 height 30
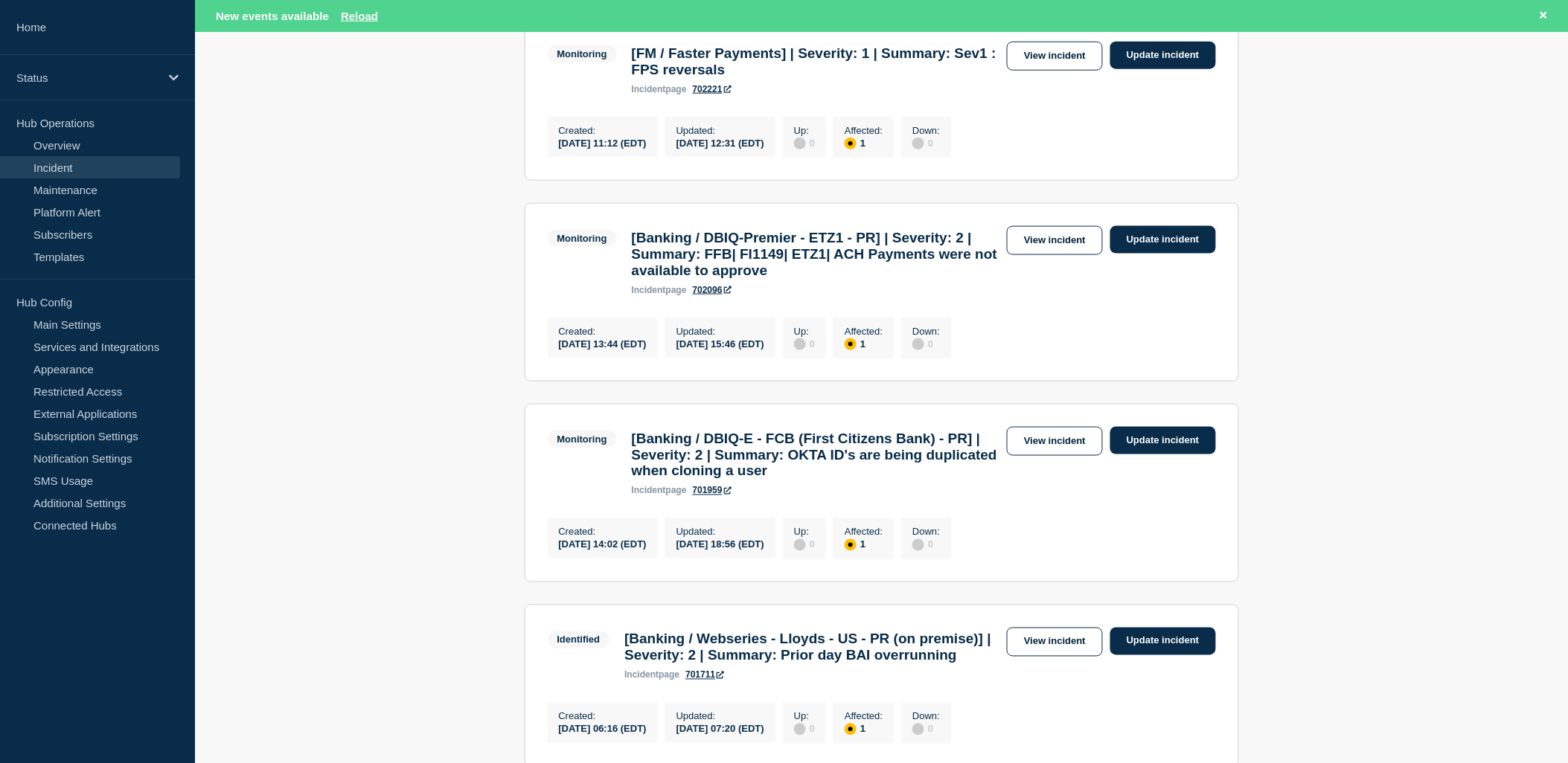
scroll to position [578, 0]
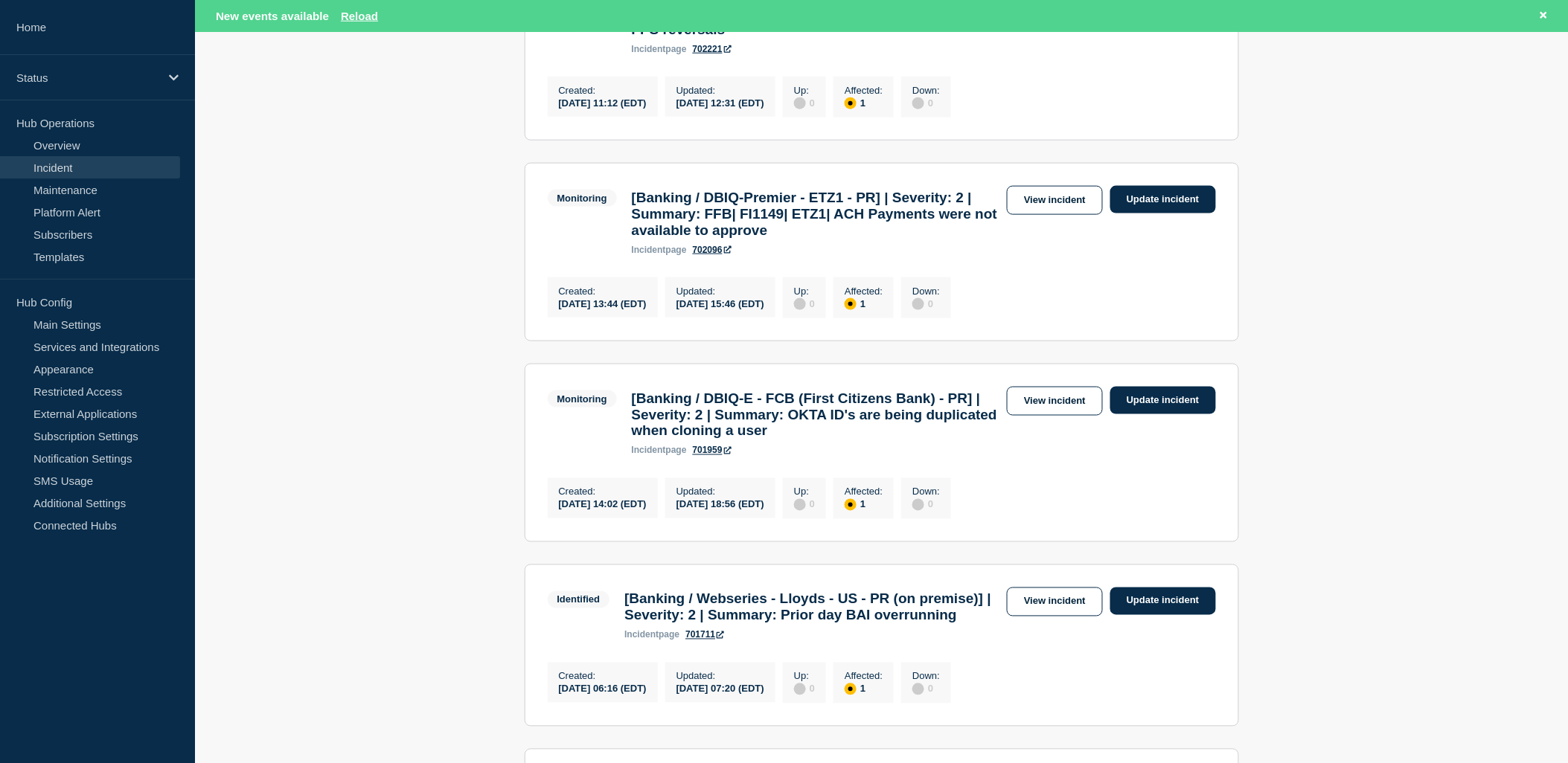
click at [1055, 415] on link "View incident" at bounding box center [1054, 401] width 96 height 29
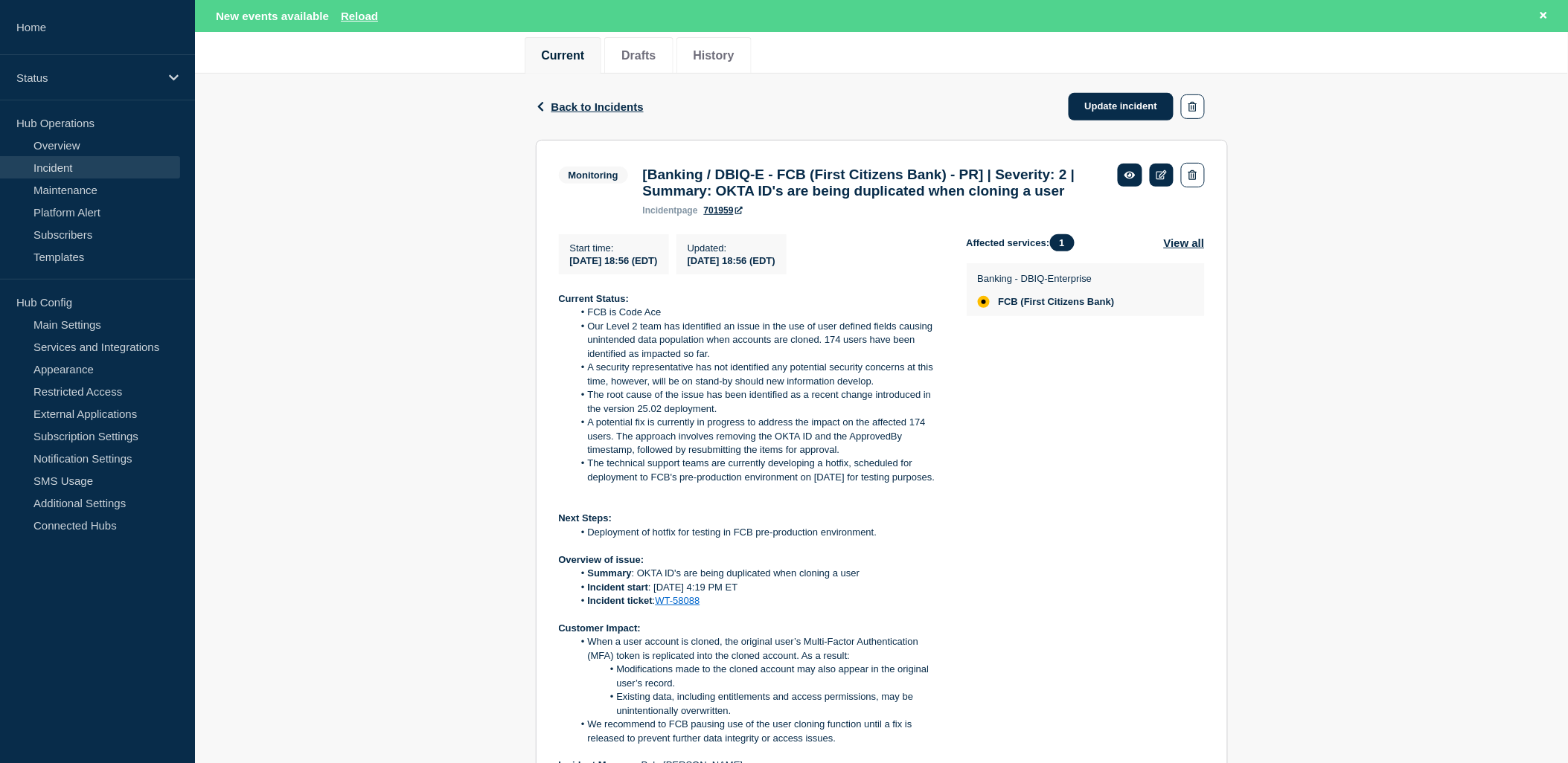
scroll to position [413, 0]
